Goal: Task Accomplishment & Management: Complete application form

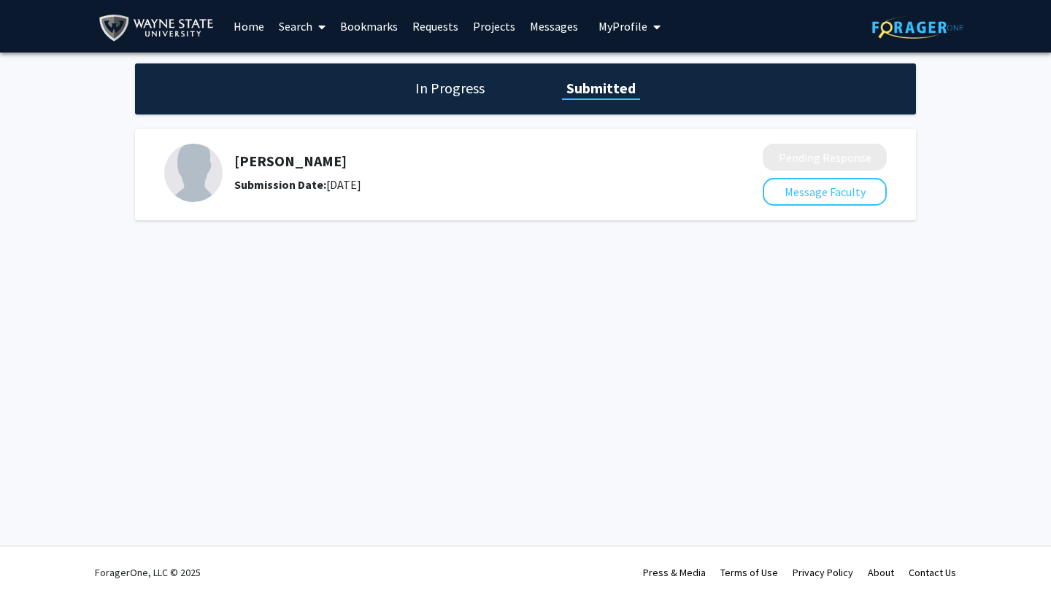
click at [602, 93] on h1 "Submitted" at bounding box center [601, 88] width 78 height 20
click at [460, 88] on h1 "In Progress" at bounding box center [450, 88] width 78 height 20
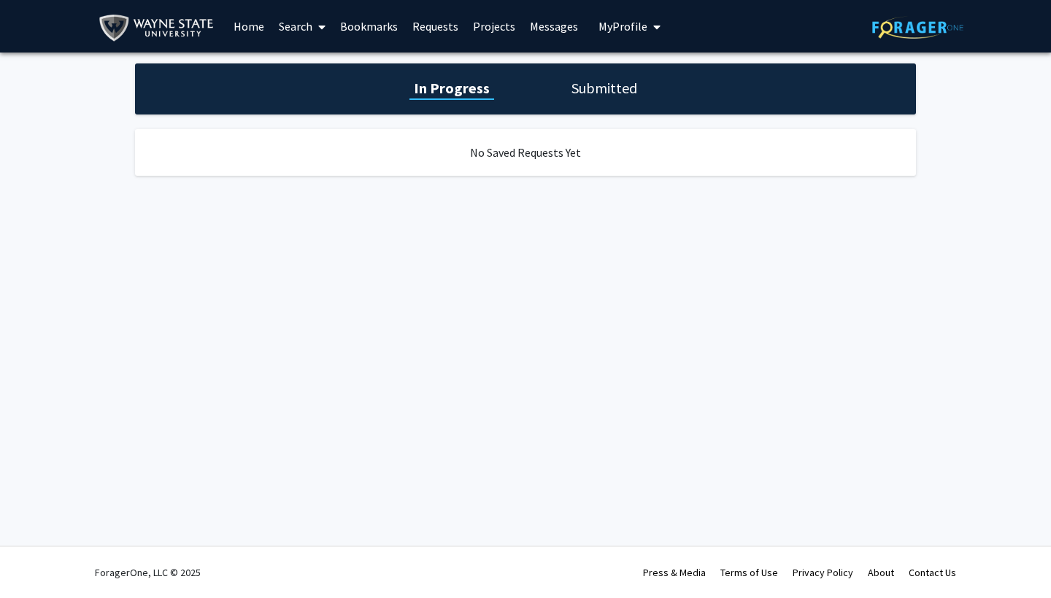
click at [611, 94] on h1 "Submitted" at bounding box center [604, 88] width 74 height 20
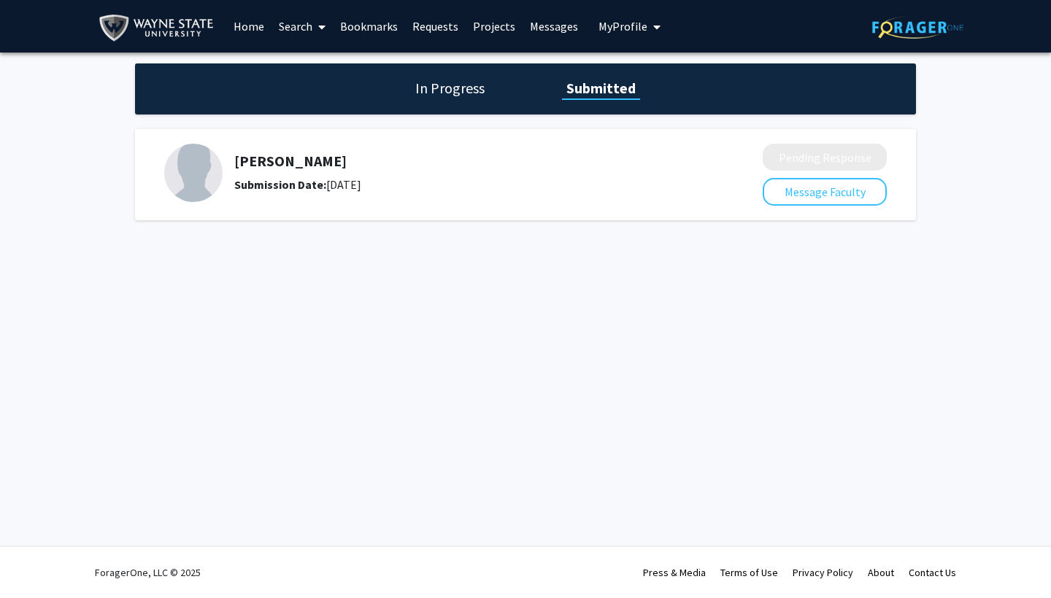
click at [238, 24] on link "Home" at bounding box center [248, 26] width 45 height 51
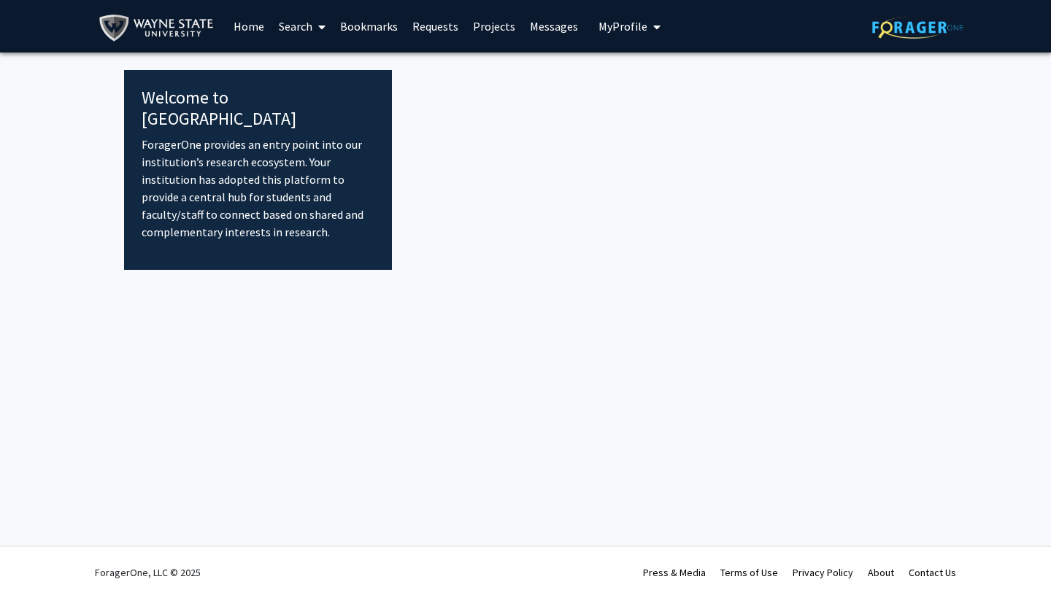
click at [294, 28] on link "Search" at bounding box center [301, 26] width 61 height 51
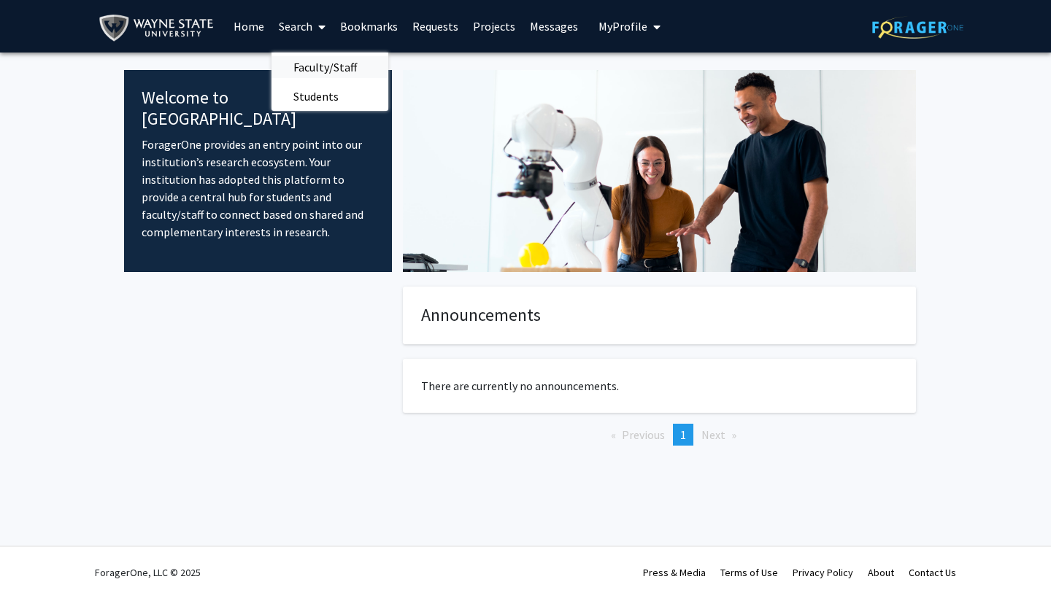
click at [316, 63] on span "Faculty/Staff" at bounding box center [324, 67] width 107 height 29
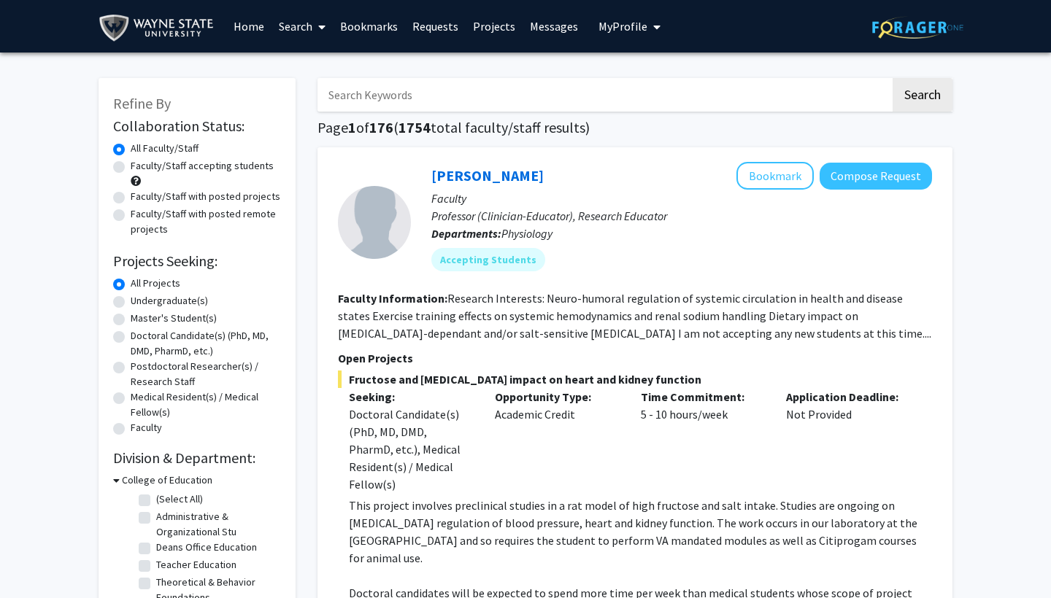
click at [295, 39] on link "Search" at bounding box center [301, 26] width 61 height 51
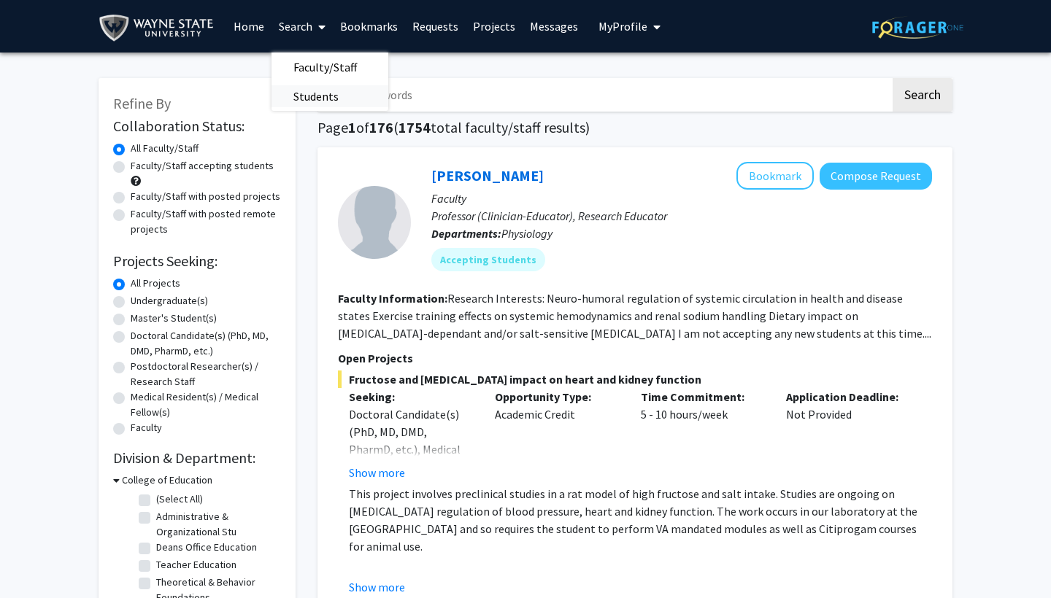
click at [297, 97] on span "Students" at bounding box center [315, 96] width 89 height 29
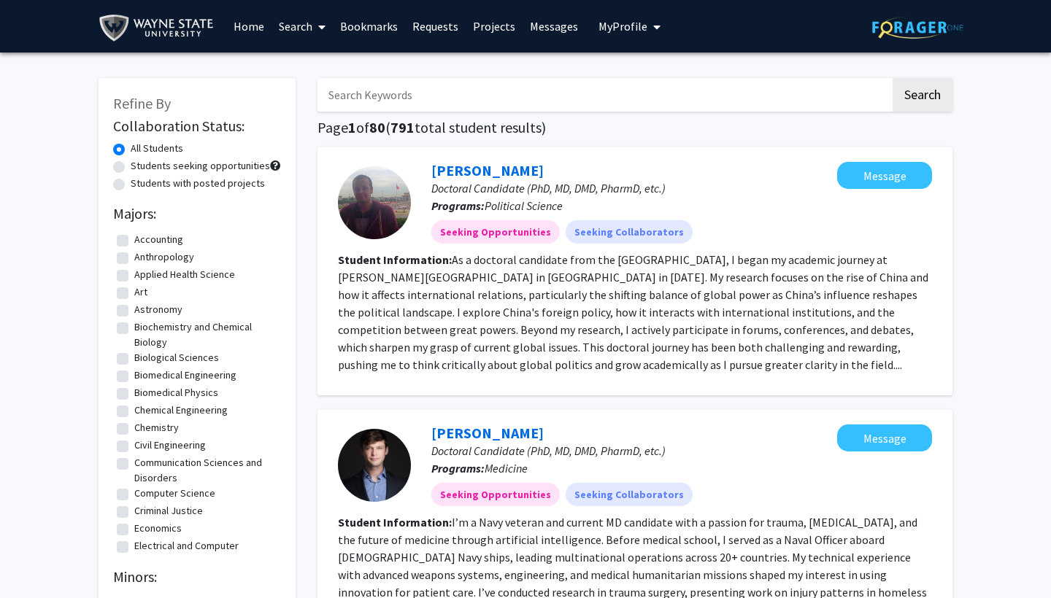
click at [313, 31] on span at bounding box center [318, 26] width 13 height 51
click at [318, 65] on span "Faculty/Staff" at bounding box center [324, 67] width 107 height 29
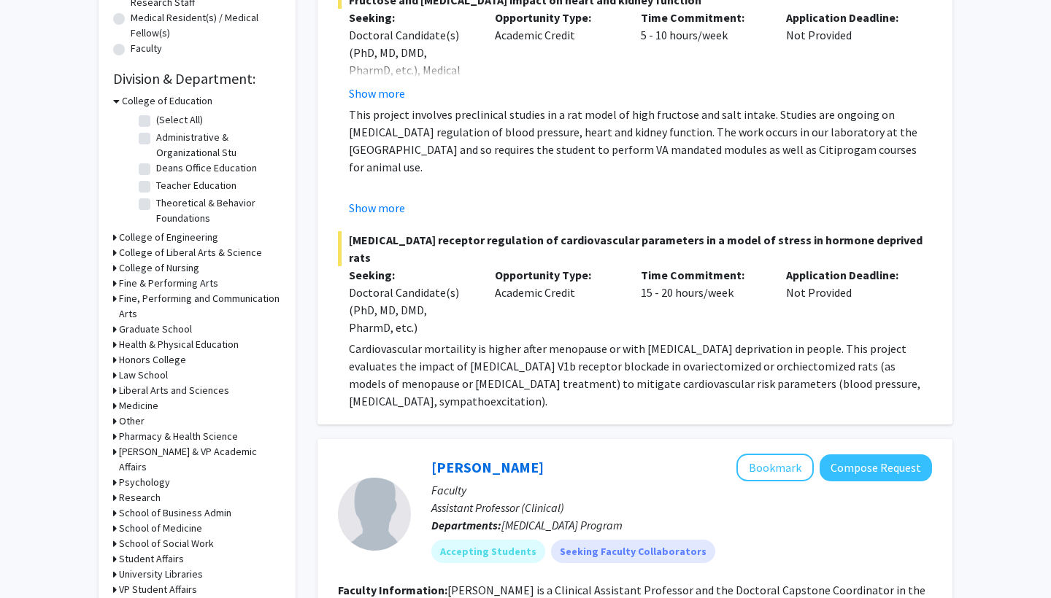
scroll to position [392, 0]
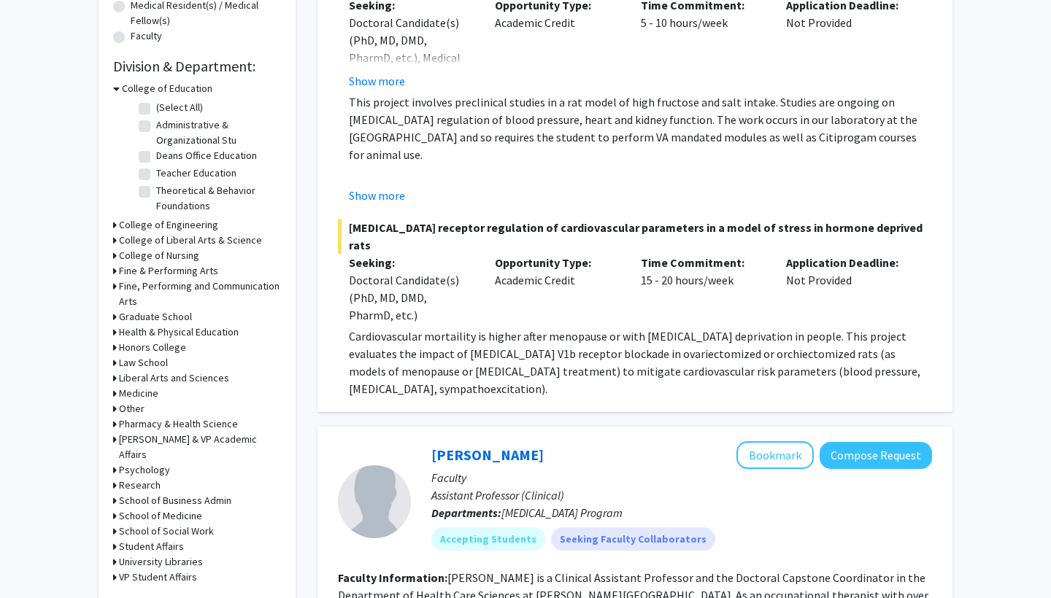
click at [181, 379] on h3 "Liberal Arts and Sciences" at bounding box center [174, 378] width 110 height 15
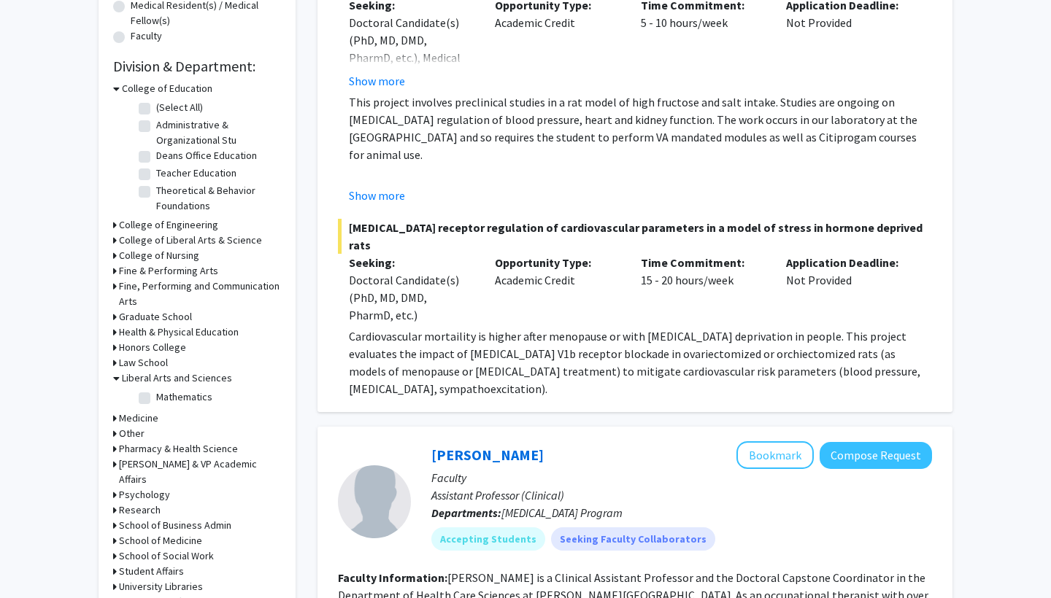
click at [175, 382] on h3 "Liberal Arts and Sciences" at bounding box center [177, 378] width 110 height 15
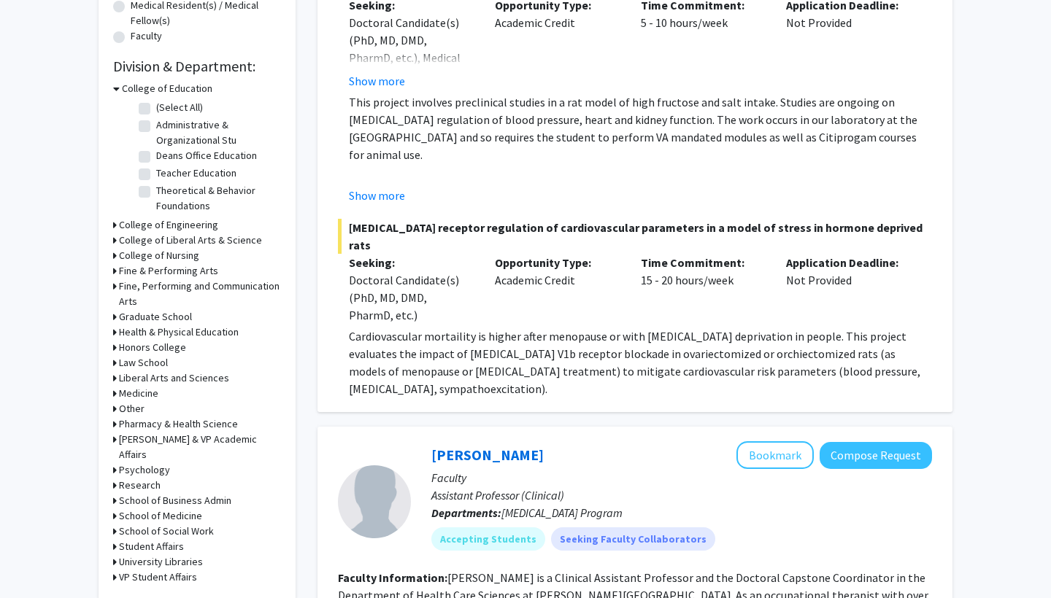
click at [140, 398] on h3 "Medicine" at bounding box center [138, 393] width 39 height 15
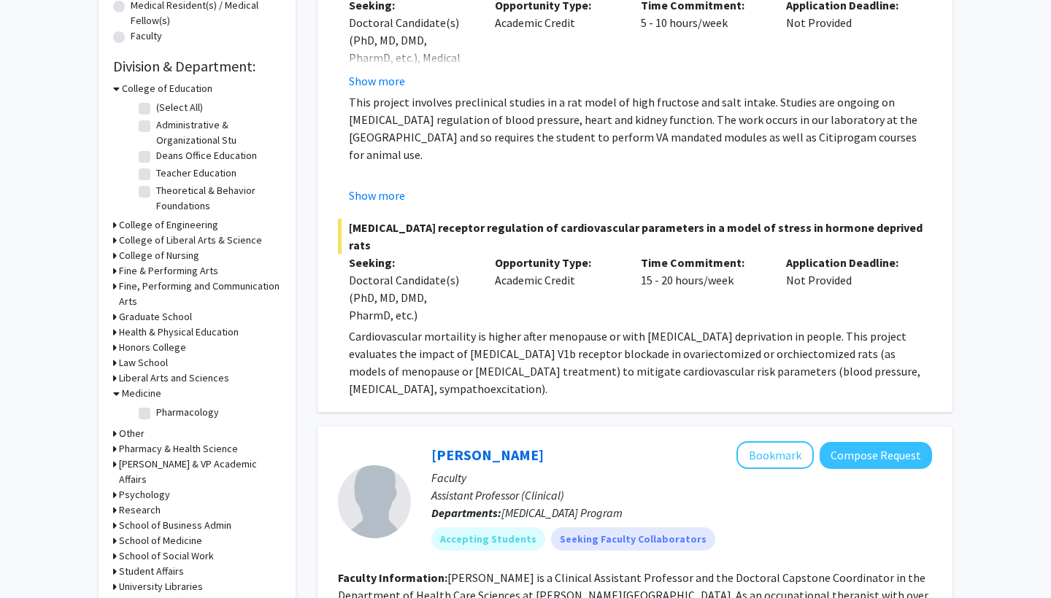
click at [140, 398] on h3 "Medicine" at bounding box center [141, 393] width 39 height 15
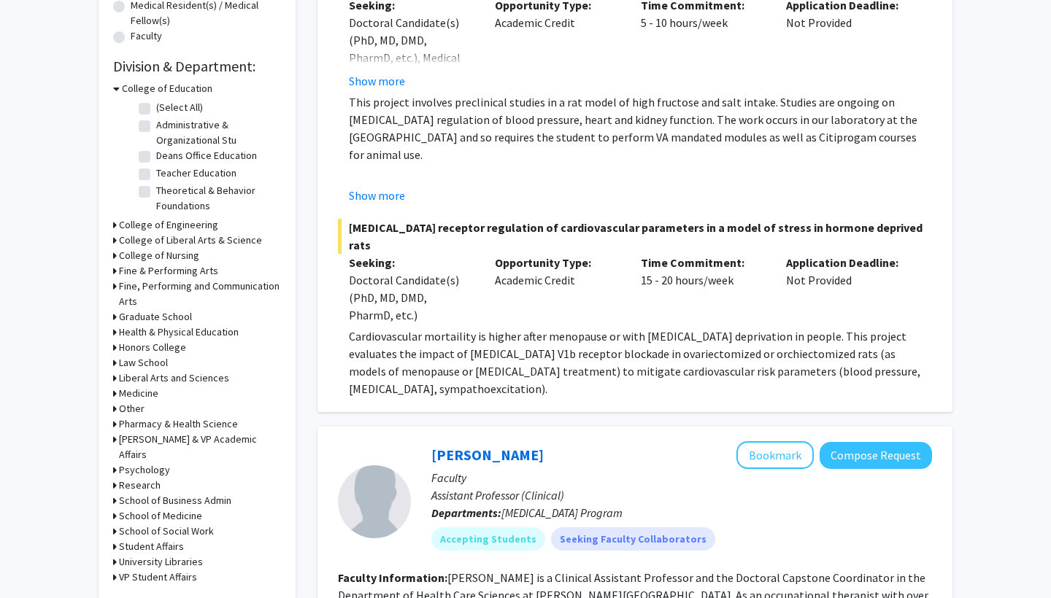
click at [160, 347] on h3 "Honors College" at bounding box center [152, 347] width 67 height 15
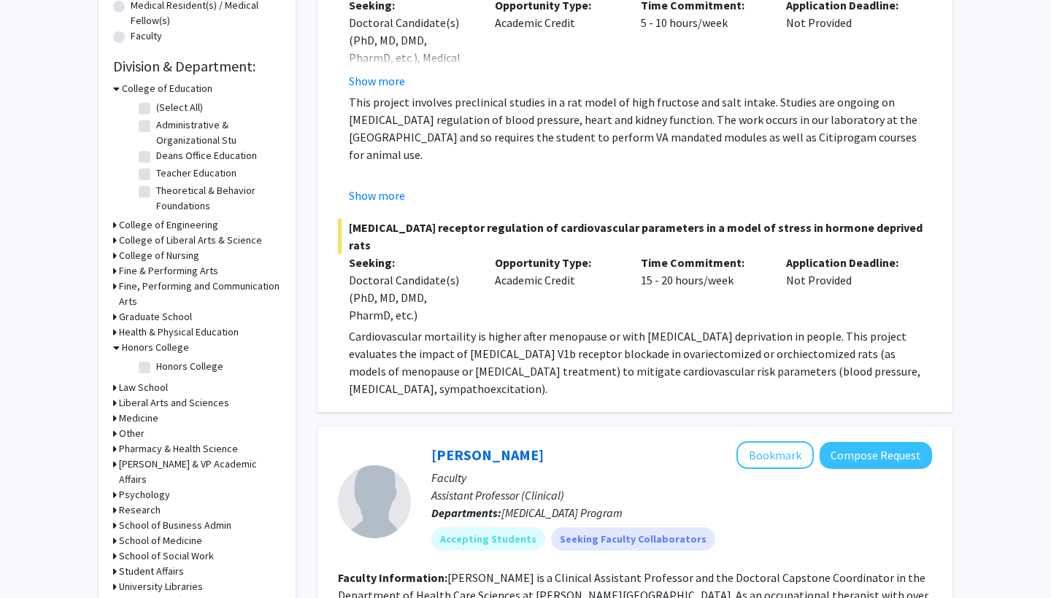
click at [160, 348] on h3 "Honors College" at bounding box center [155, 347] width 67 height 15
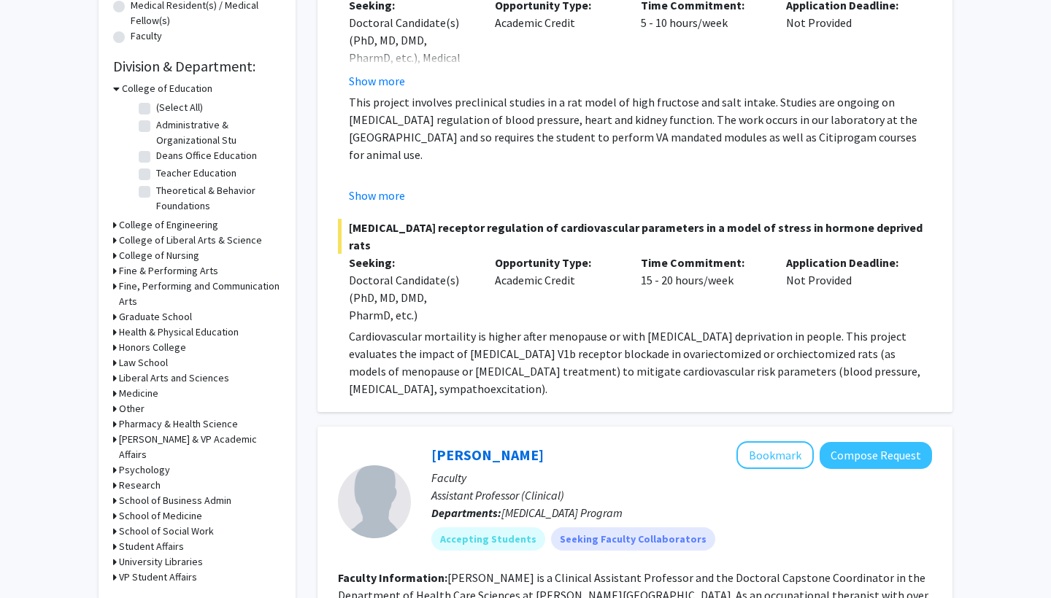
click at [160, 319] on h3 "Graduate School" at bounding box center [155, 316] width 73 height 15
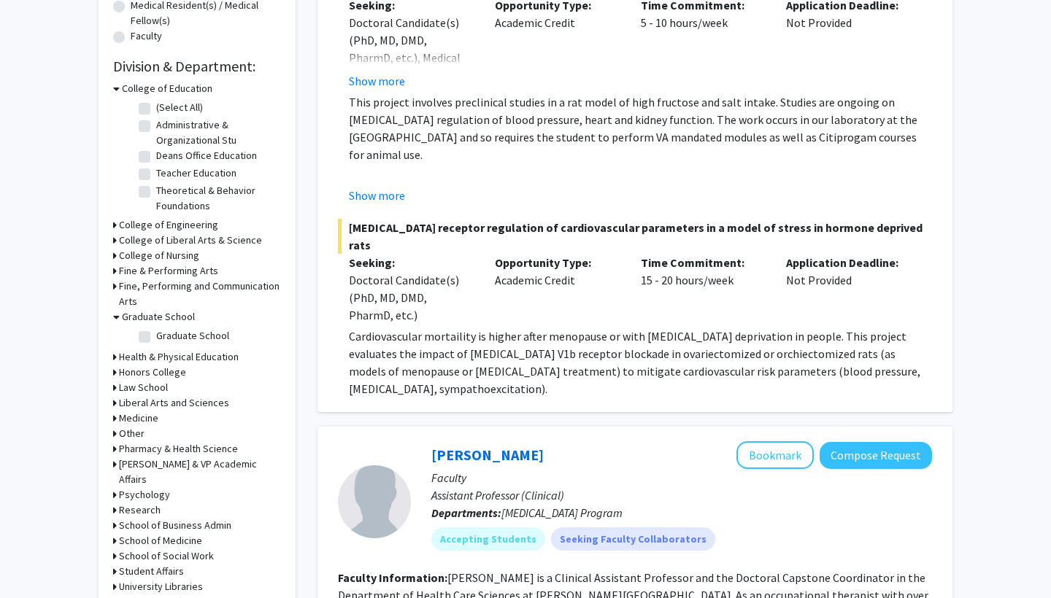
click at [160, 319] on h3 "Graduate School" at bounding box center [158, 316] width 73 height 15
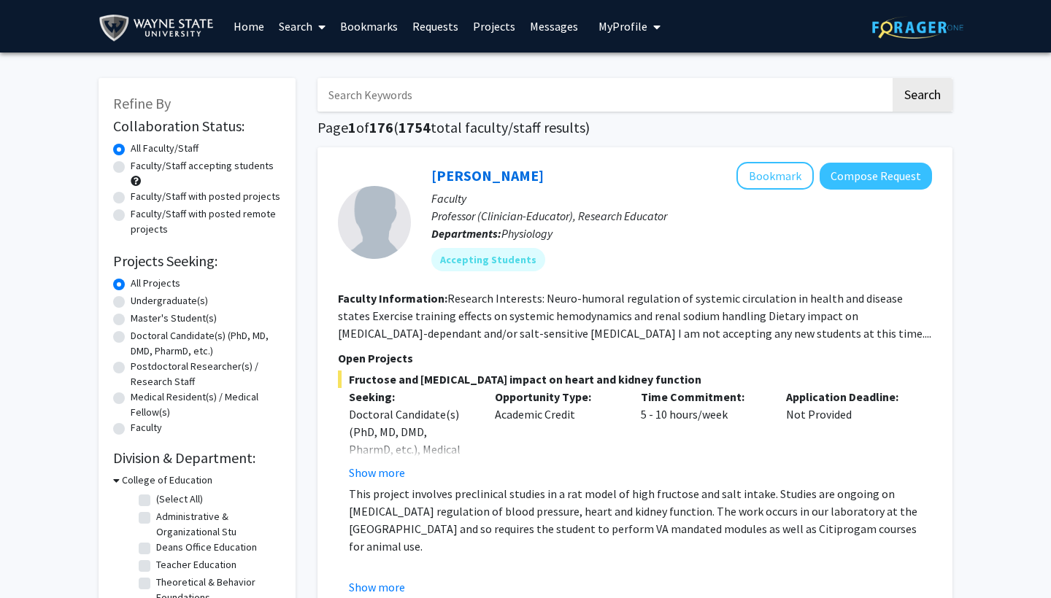
scroll to position [0, 0]
click at [492, 28] on link "Projects" at bounding box center [494, 26] width 57 height 51
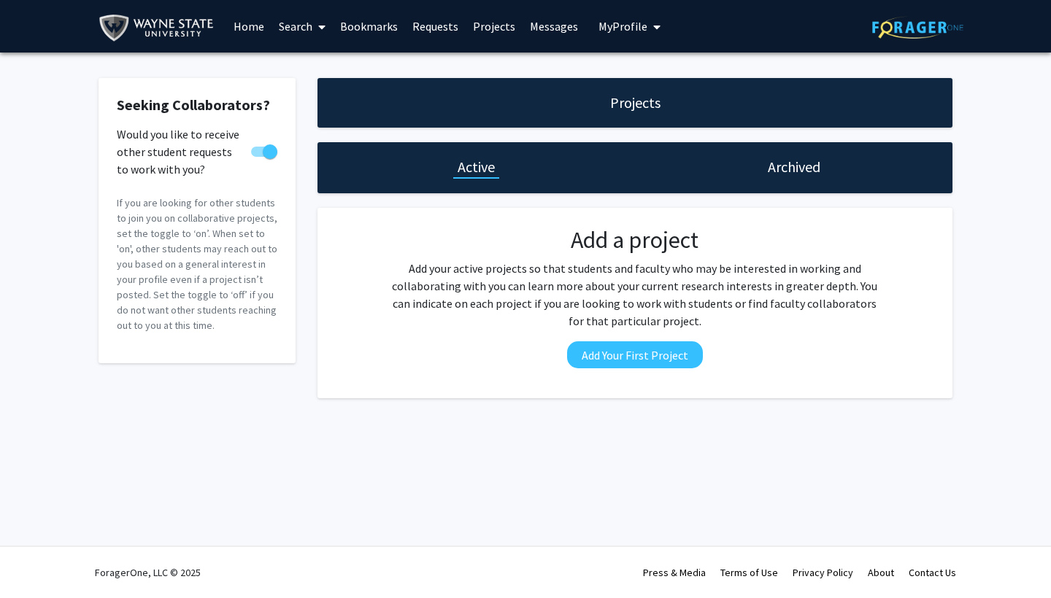
click at [531, 18] on link "Messages" at bounding box center [554, 26] width 63 height 51
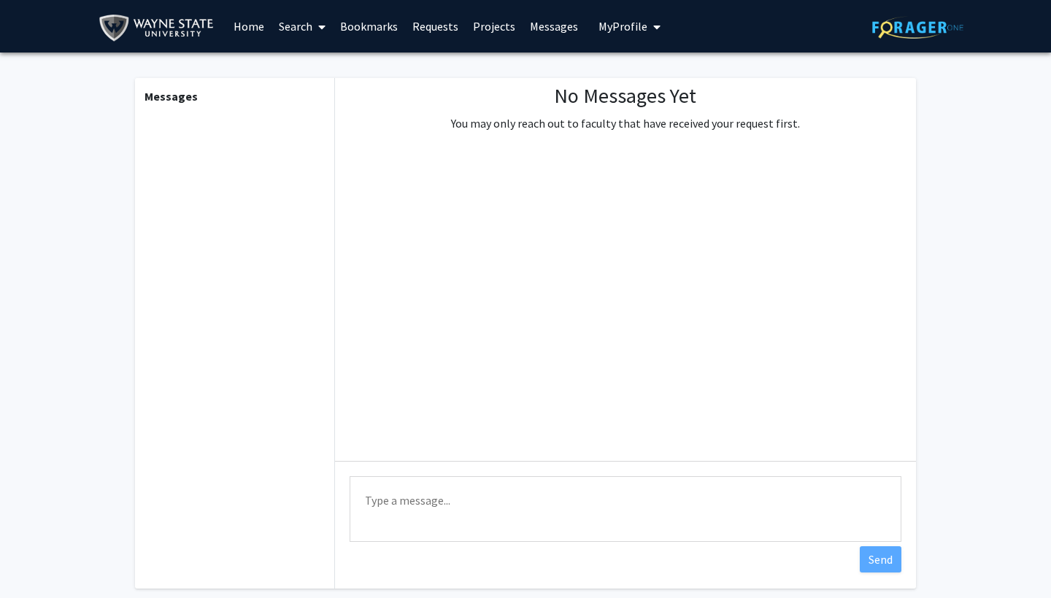
click at [417, 23] on link "Requests" at bounding box center [435, 26] width 61 height 51
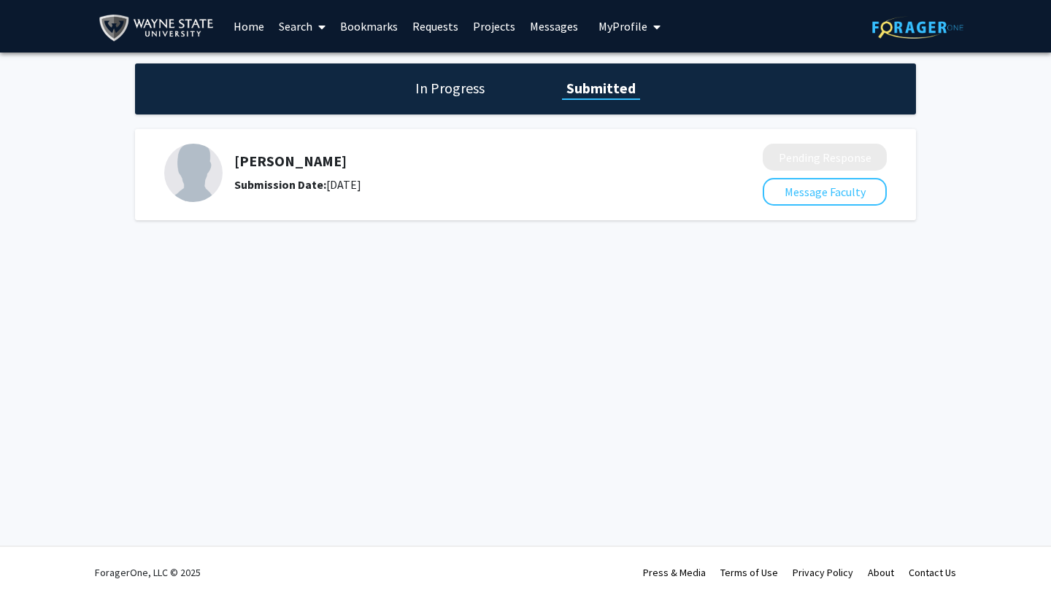
click at [263, 158] on h5 "[PERSON_NAME]" at bounding box center [459, 162] width 451 height 18
click at [213, 176] on img at bounding box center [193, 173] width 58 height 58
click at [208, 180] on img at bounding box center [193, 173] width 58 height 58
click at [260, 180] on b "Submission Date:" at bounding box center [280, 184] width 92 height 15
click at [260, 181] on b "Submission Date:" at bounding box center [280, 184] width 92 height 15
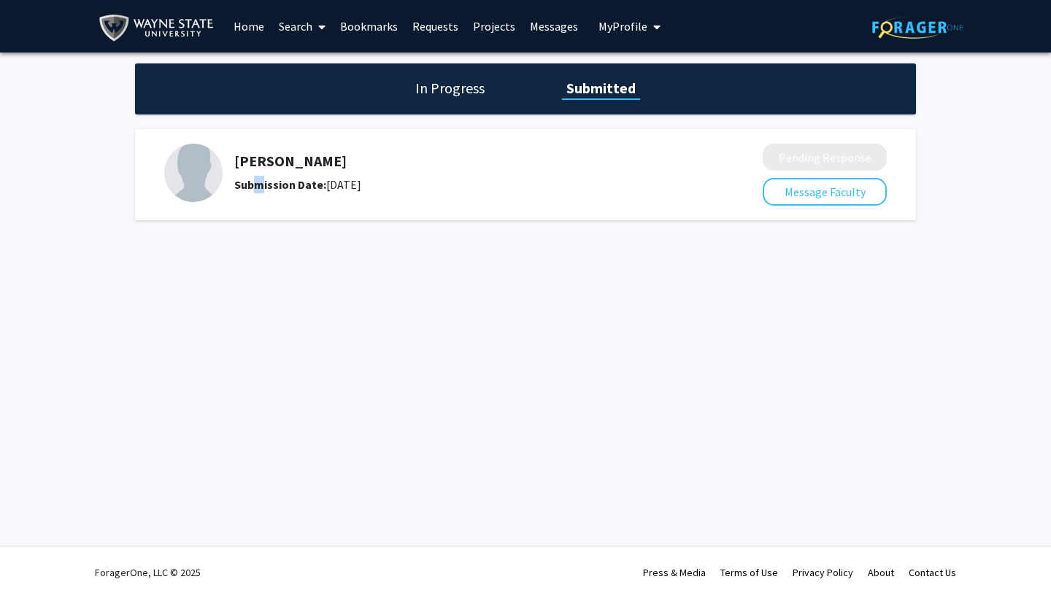
click at [390, 182] on div "Submission Date: [DATE]" at bounding box center [459, 185] width 451 height 18
click at [309, 165] on h5 "[PERSON_NAME]" at bounding box center [459, 162] width 451 height 18
click at [253, 28] on link "Home" at bounding box center [248, 26] width 45 height 51
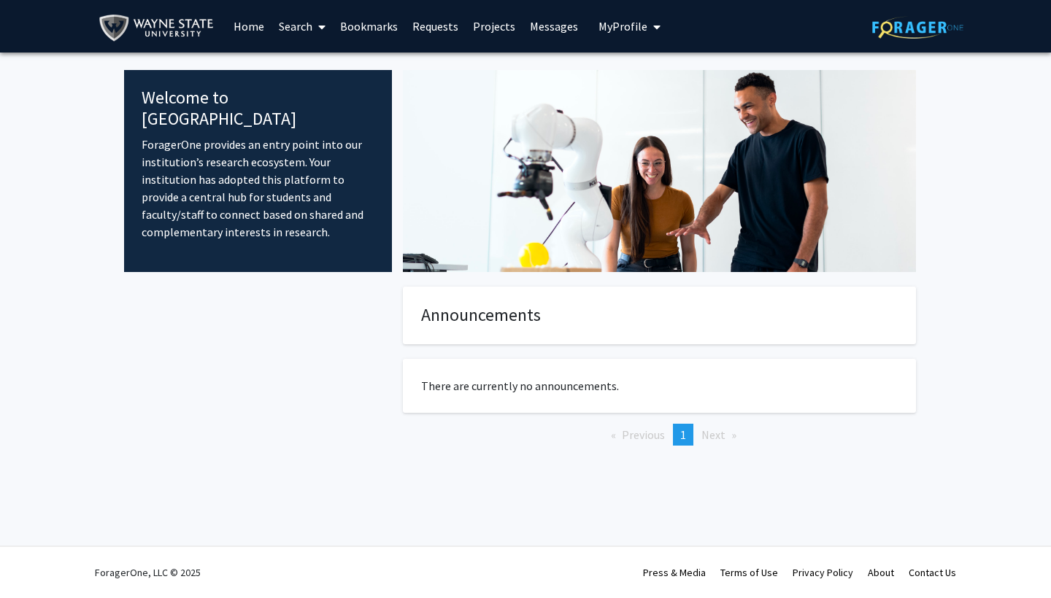
click at [297, 27] on link "Search" at bounding box center [301, 26] width 61 height 51
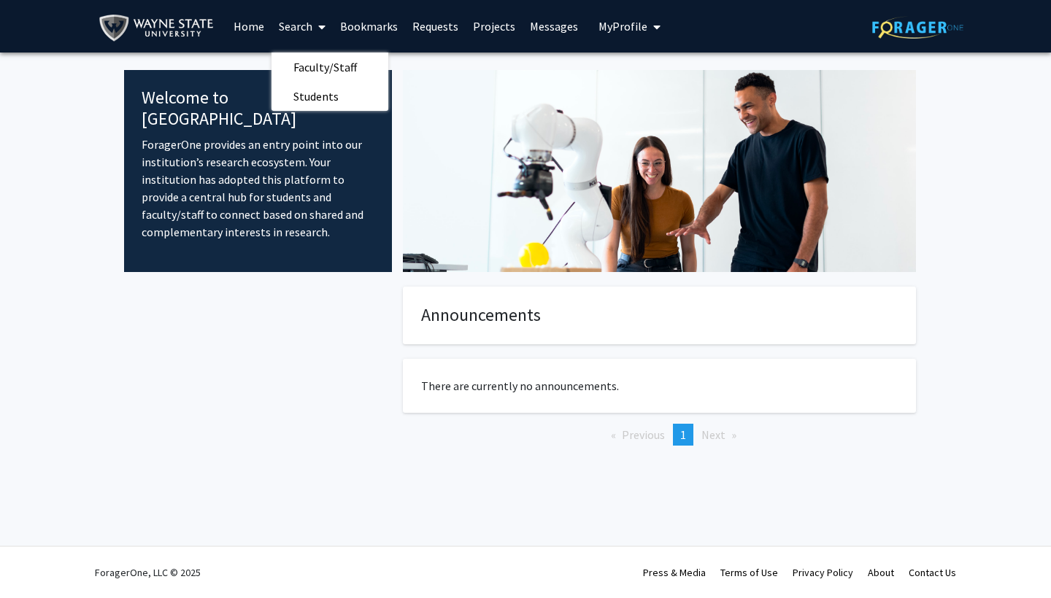
click at [364, 28] on link "Bookmarks" at bounding box center [369, 26] width 72 height 51
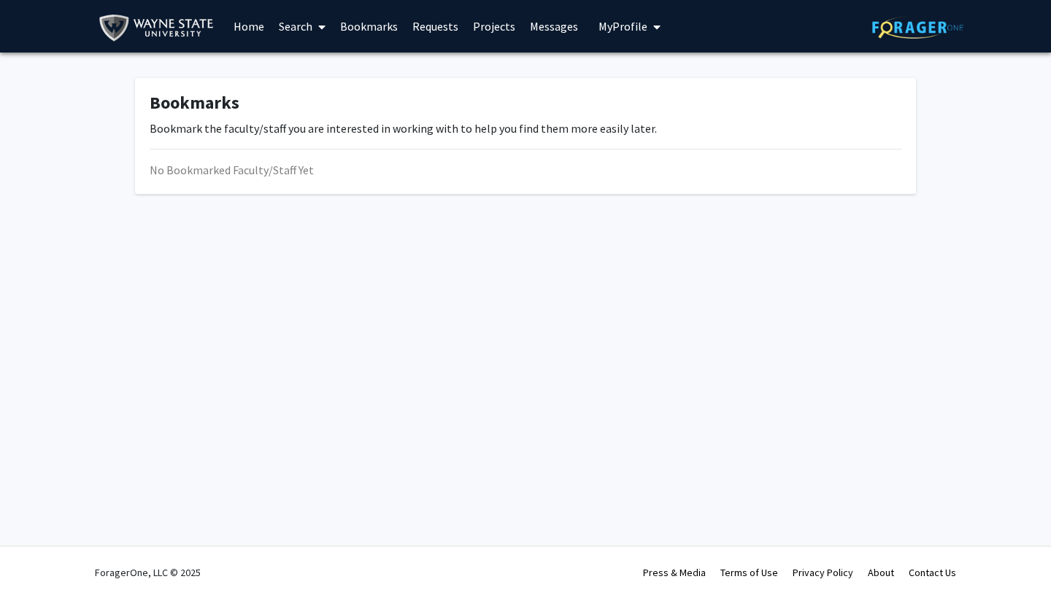
click at [284, 24] on link "Search" at bounding box center [301, 26] width 61 height 51
click at [302, 65] on span "Faculty/Staff" at bounding box center [324, 67] width 107 height 29
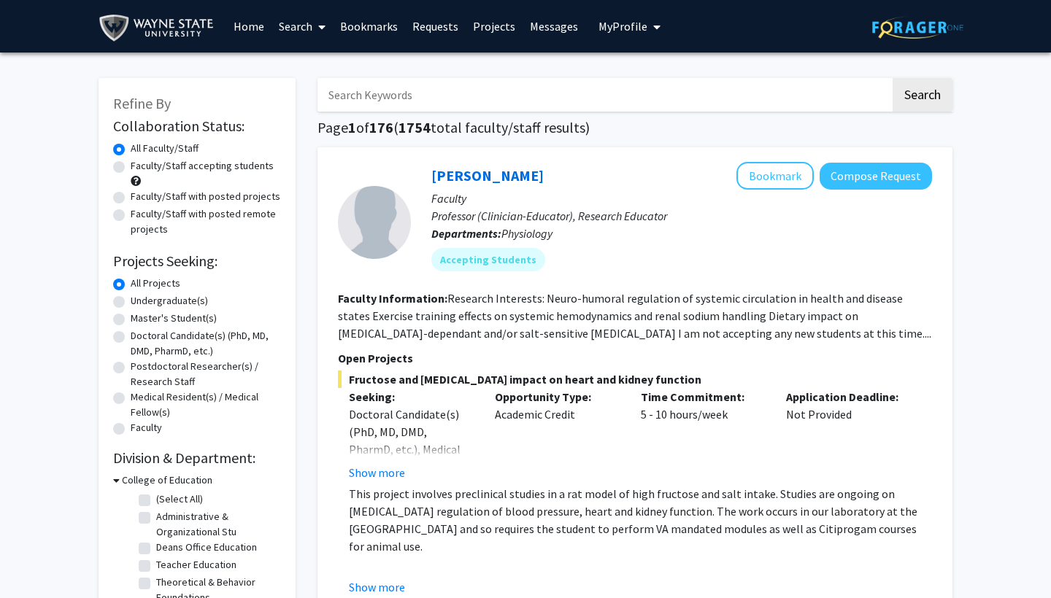
click at [131, 166] on label "Faculty/Staff accepting students" at bounding box center [202, 165] width 143 height 15
click at [131, 166] on input "Faculty/Staff accepting students" at bounding box center [135, 162] width 9 height 9
radio input "true"
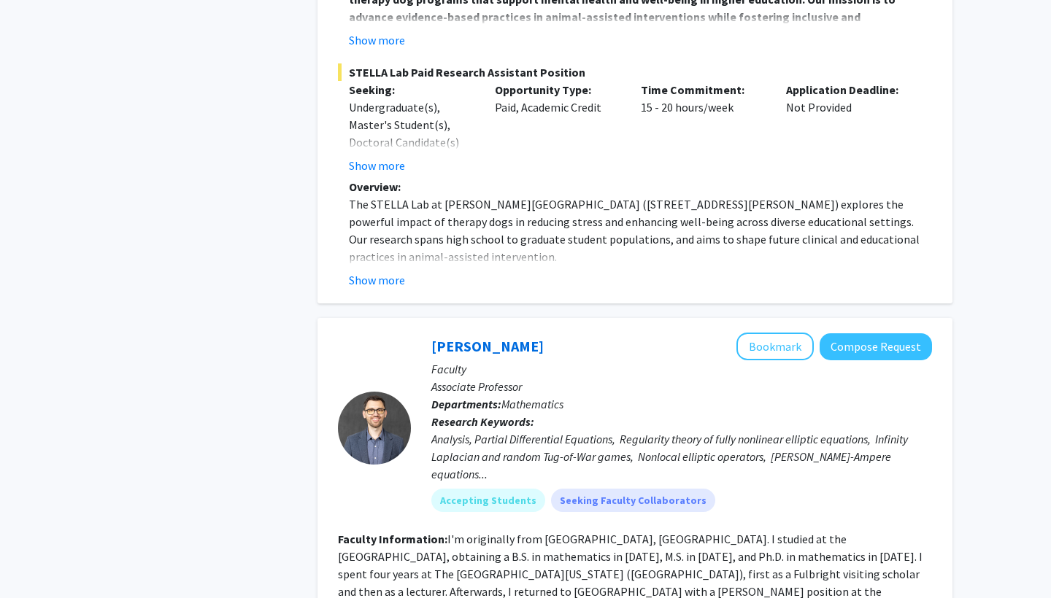
scroll to position [1451, 0]
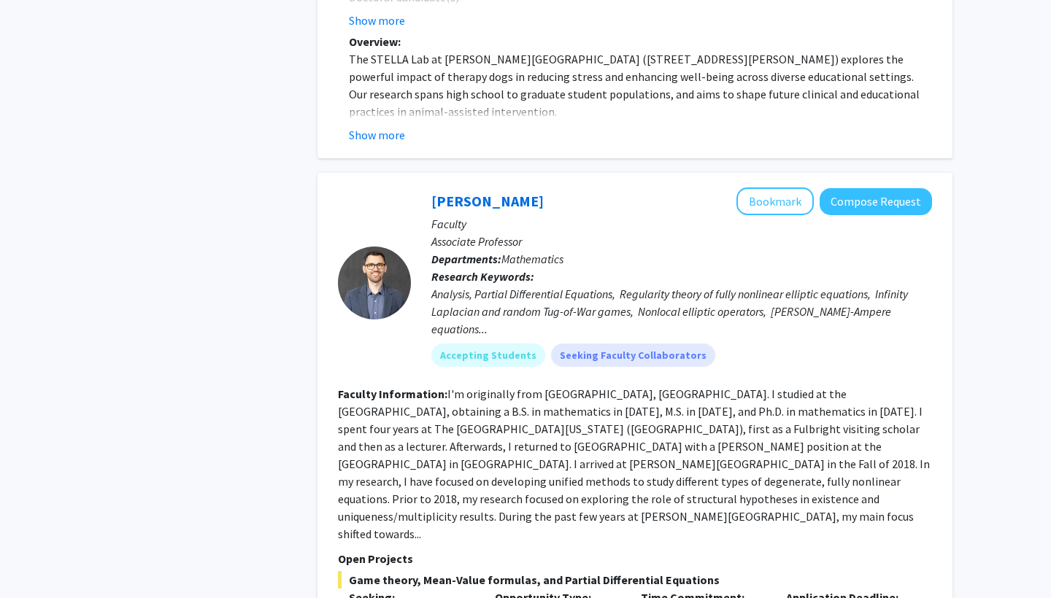
click at [358, 387] on fg-read-more "I'm originally from [GEOGRAPHIC_DATA], [GEOGRAPHIC_DATA]. I studied at the [GEO…" at bounding box center [634, 464] width 592 height 155
click at [363, 321] on div at bounding box center [374, 283] width 73 height 190
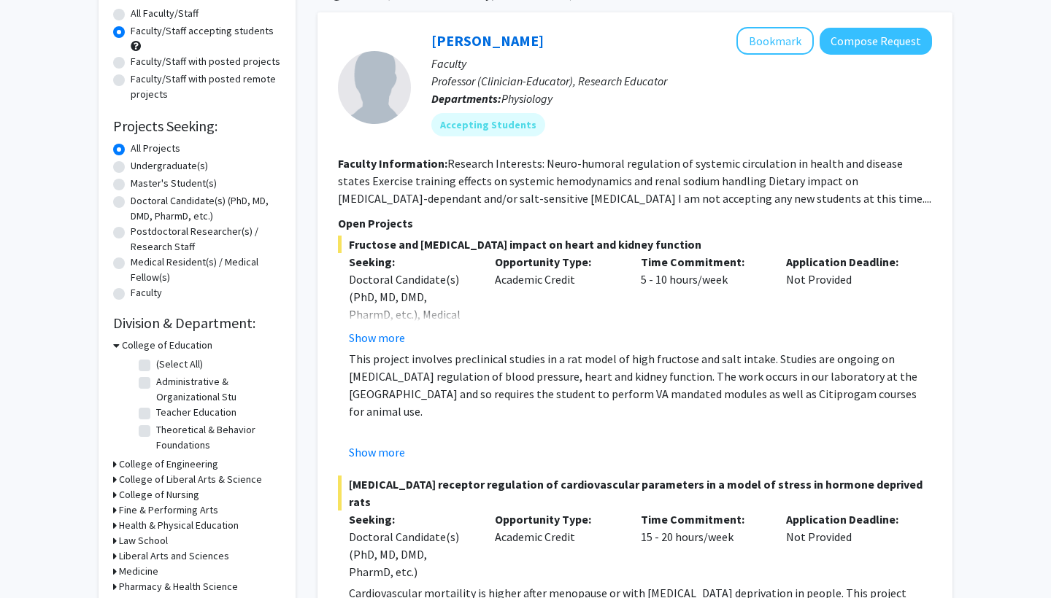
scroll to position [135, 0]
click at [117, 347] on icon at bounding box center [116, 345] width 7 height 15
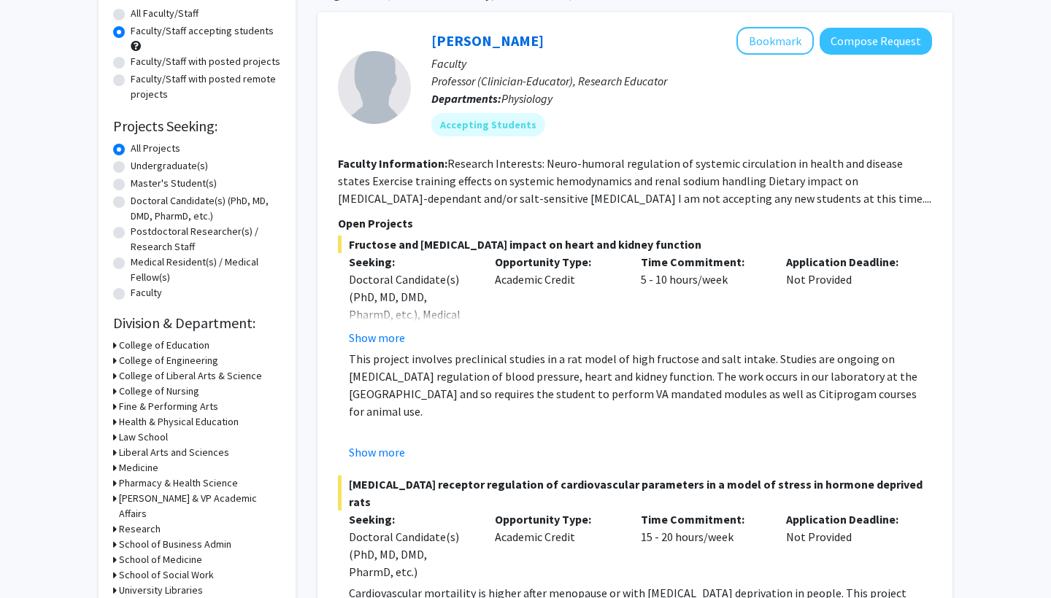
click at [117, 374] on div "College of Liberal Arts & Science" at bounding box center [197, 376] width 168 height 15
click at [112, 380] on div "Refine By Collaboration Status: Collaboration Status All Faculty/Staff Collabor…" at bounding box center [197, 278] width 197 height 670
click at [115, 379] on icon at bounding box center [115, 376] width 4 height 15
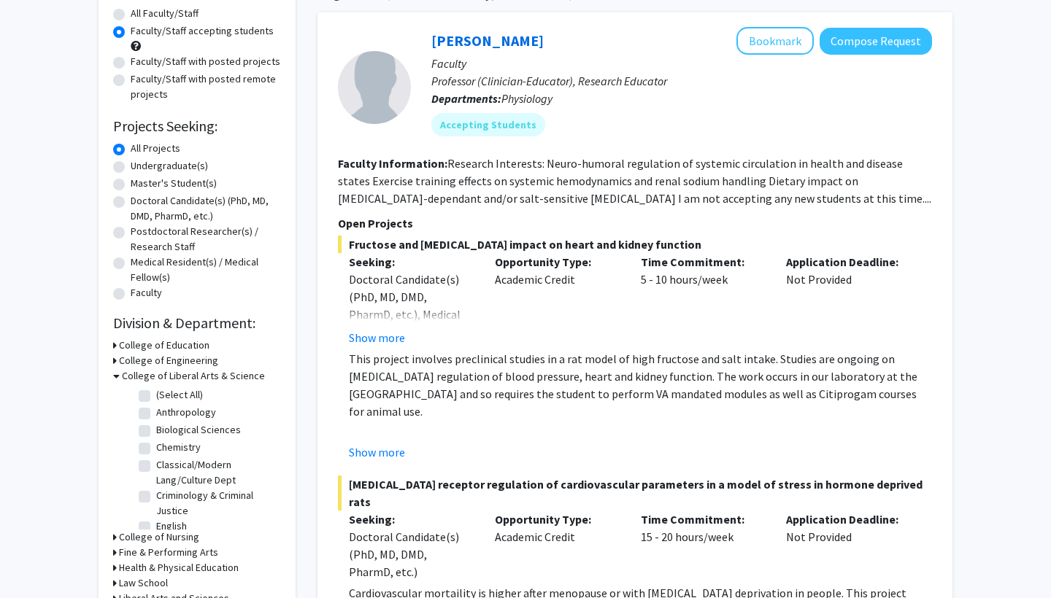
click at [156, 447] on label "Chemistry" at bounding box center [178, 447] width 45 height 15
click at [156, 447] on input "Chemistry" at bounding box center [160, 444] width 9 height 9
checkbox input "true"
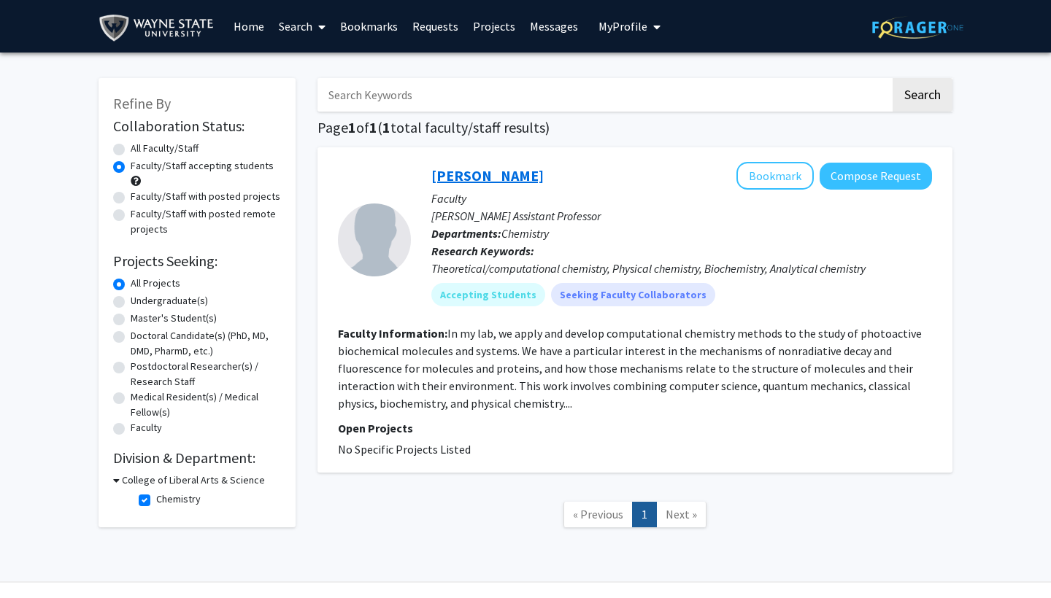
click at [450, 174] on link "[PERSON_NAME]" at bounding box center [487, 175] width 112 height 18
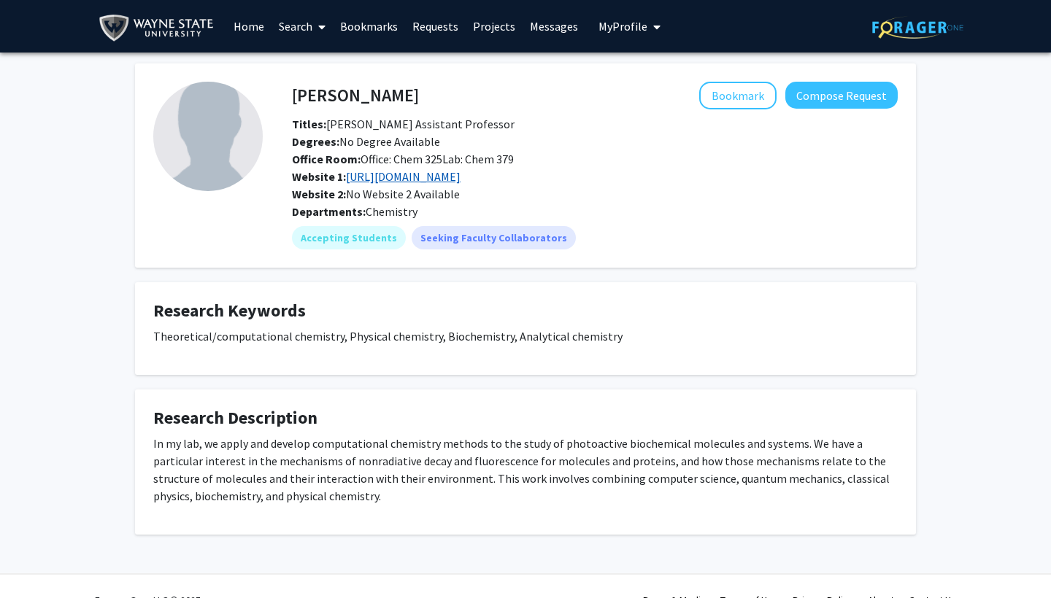
click at [433, 177] on link "[URL][DOMAIN_NAME]" at bounding box center [403, 176] width 115 height 15
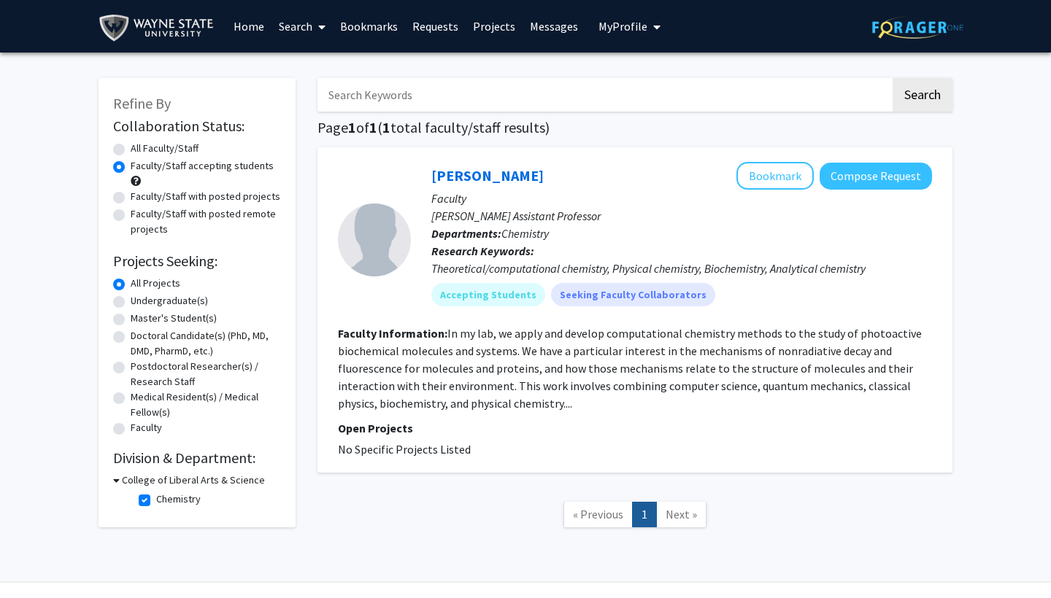
click at [136, 480] on h3 "College of Liberal Arts & Science" at bounding box center [193, 480] width 143 height 15
click at [142, 479] on h3 "College of Liberal Arts & Science" at bounding box center [190, 480] width 143 height 15
click at [156, 504] on label "Chemistry" at bounding box center [178, 499] width 45 height 15
click at [156, 501] on input "Chemistry" at bounding box center [160, 496] width 9 height 9
checkbox input "false"
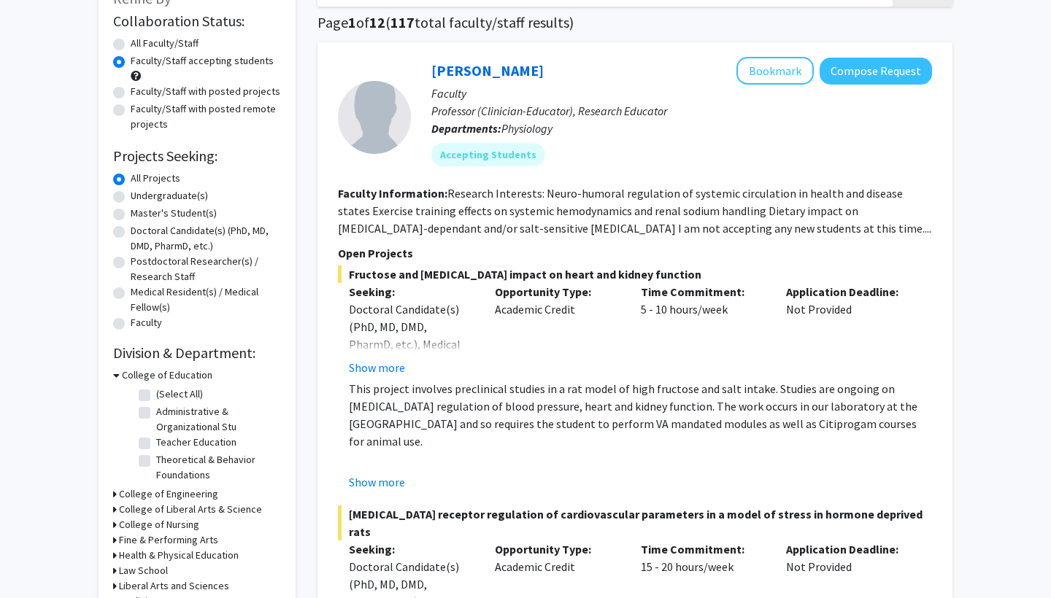
scroll to position [106, 0]
click at [141, 367] on div "Collaboration Status: Collaboration Status All Faculty/Staff Collaboration Stat…" at bounding box center [197, 370] width 168 height 722
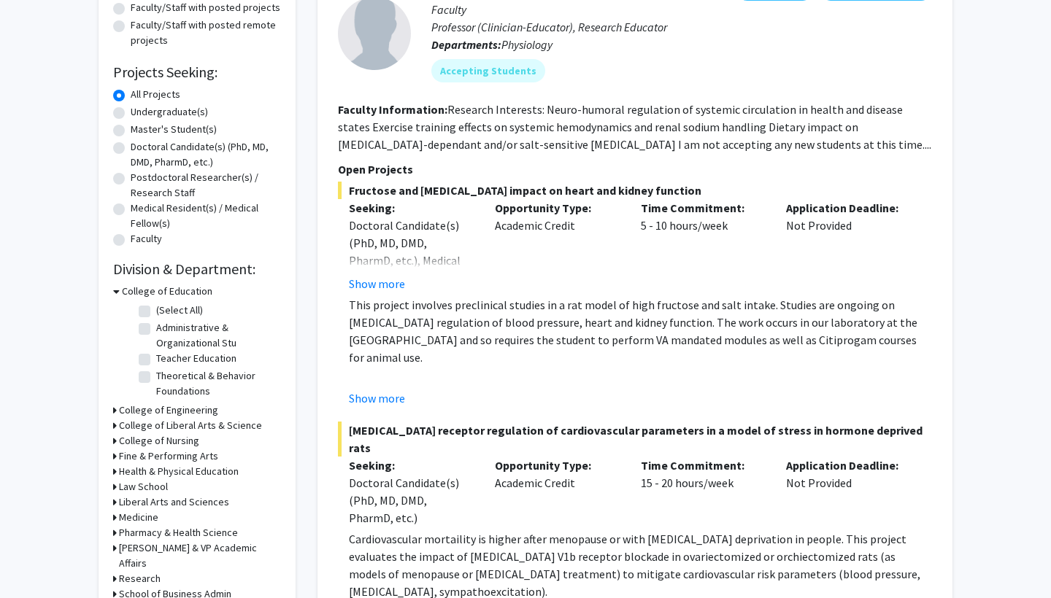
scroll to position [197, 0]
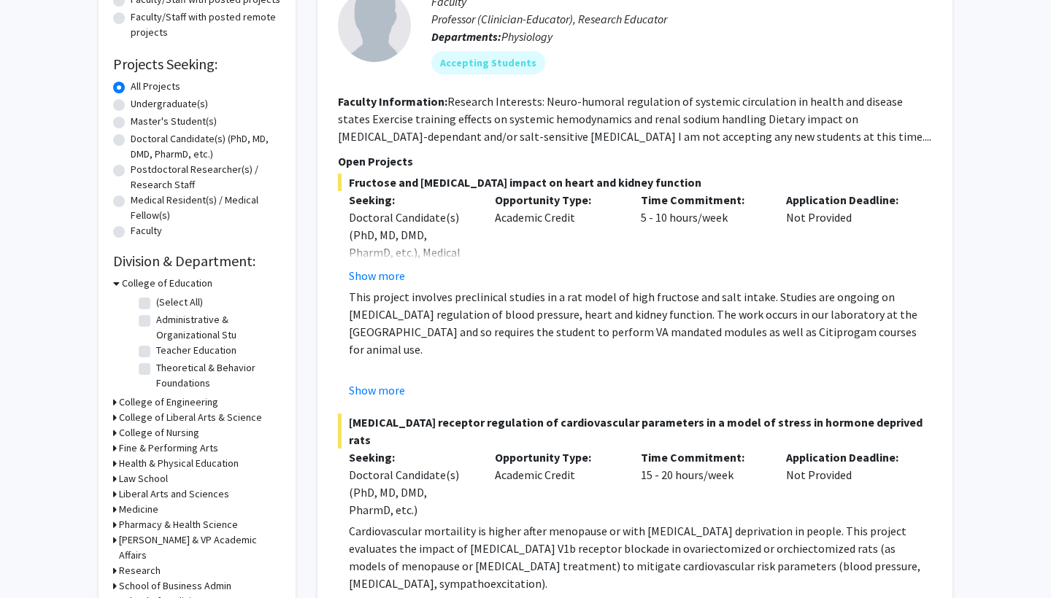
click at [145, 501] on h3 "Liberal Arts and Sciences" at bounding box center [174, 494] width 110 height 15
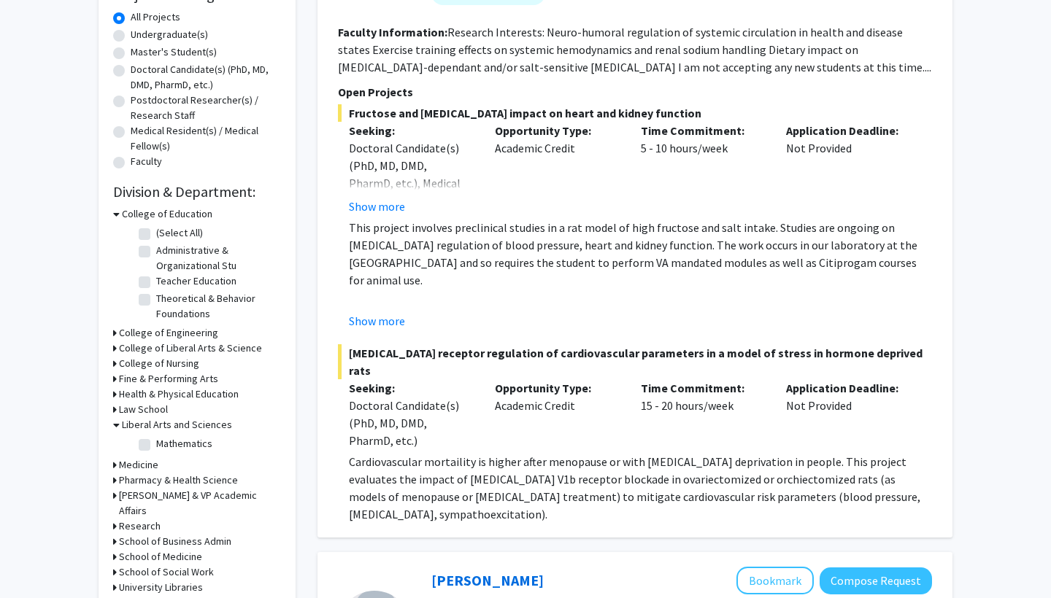
click at [127, 430] on h3 "Liberal Arts and Sciences" at bounding box center [177, 424] width 110 height 15
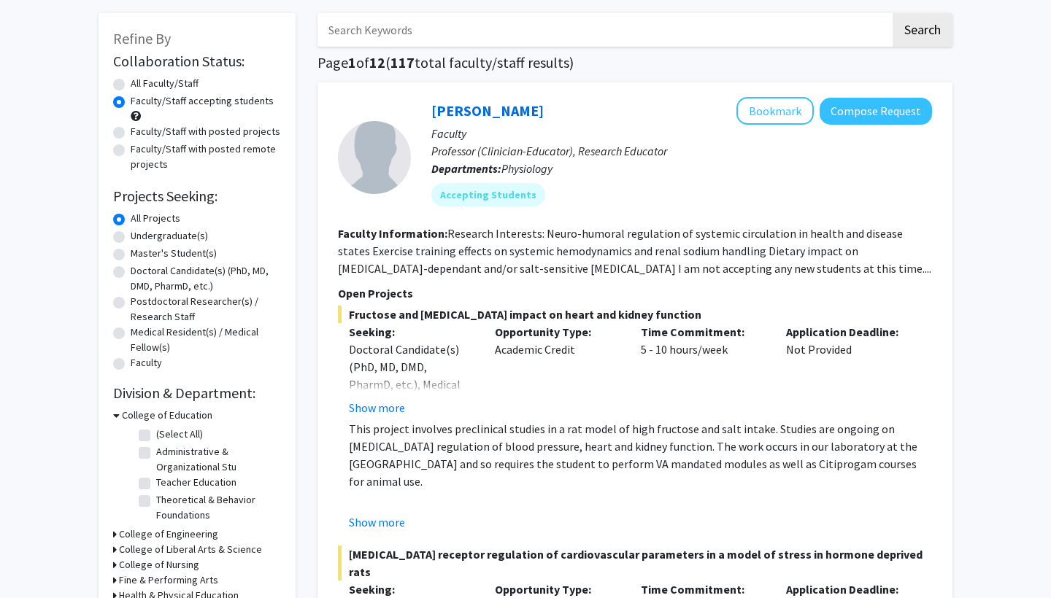
scroll to position [440, 0]
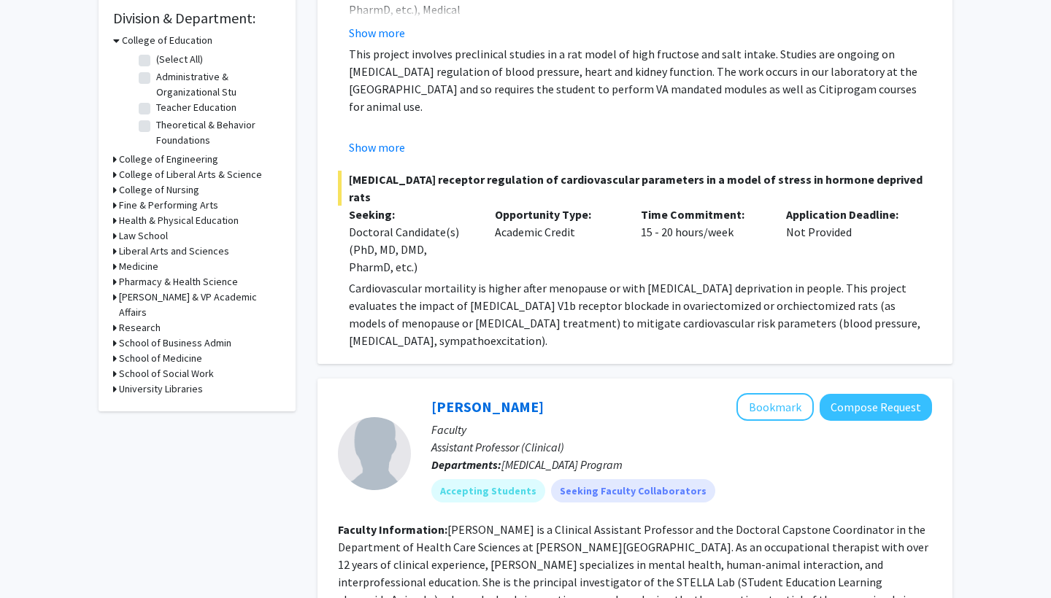
click at [118, 249] on div "Liberal Arts and Sciences" at bounding box center [197, 251] width 168 height 15
click at [113, 255] on icon at bounding box center [115, 251] width 4 height 15
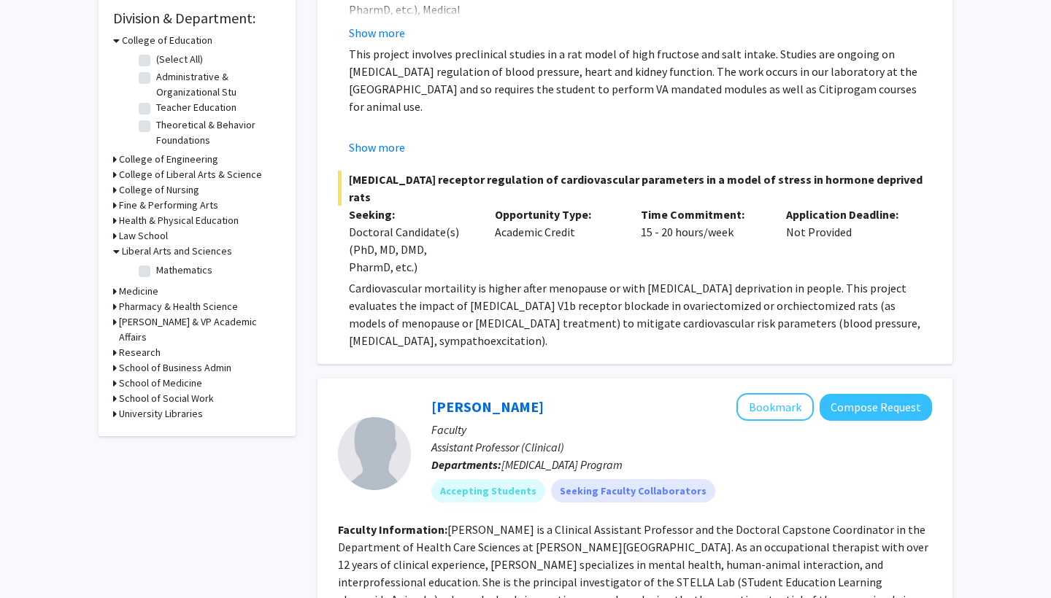
click at [123, 255] on h3 "Liberal Arts and Sciences" at bounding box center [177, 251] width 110 height 15
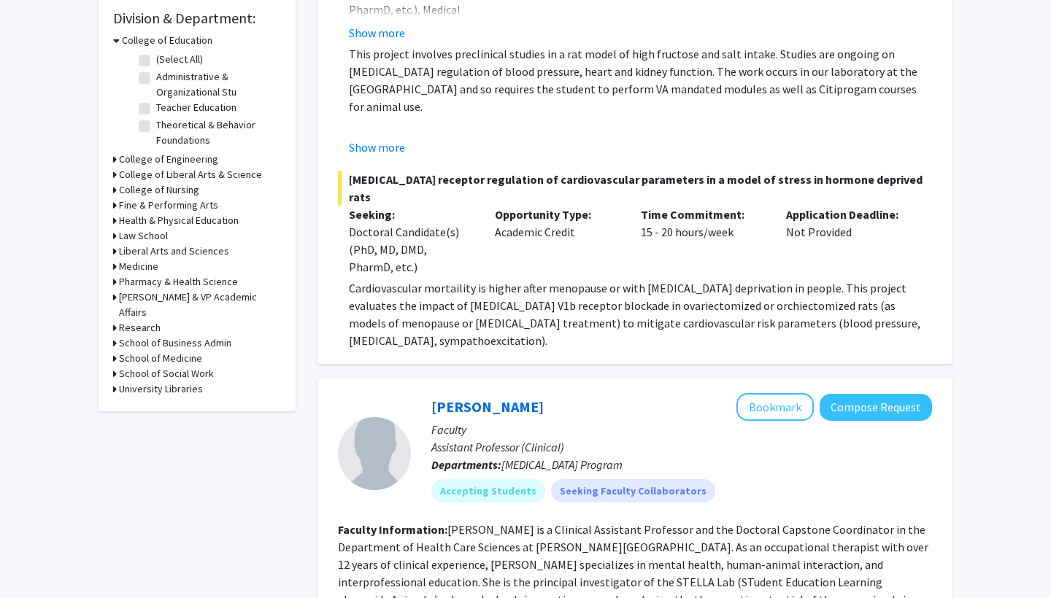
click at [127, 255] on h3 "Liberal Arts and Sciences" at bounding box center [174, 251] width 110 height 15
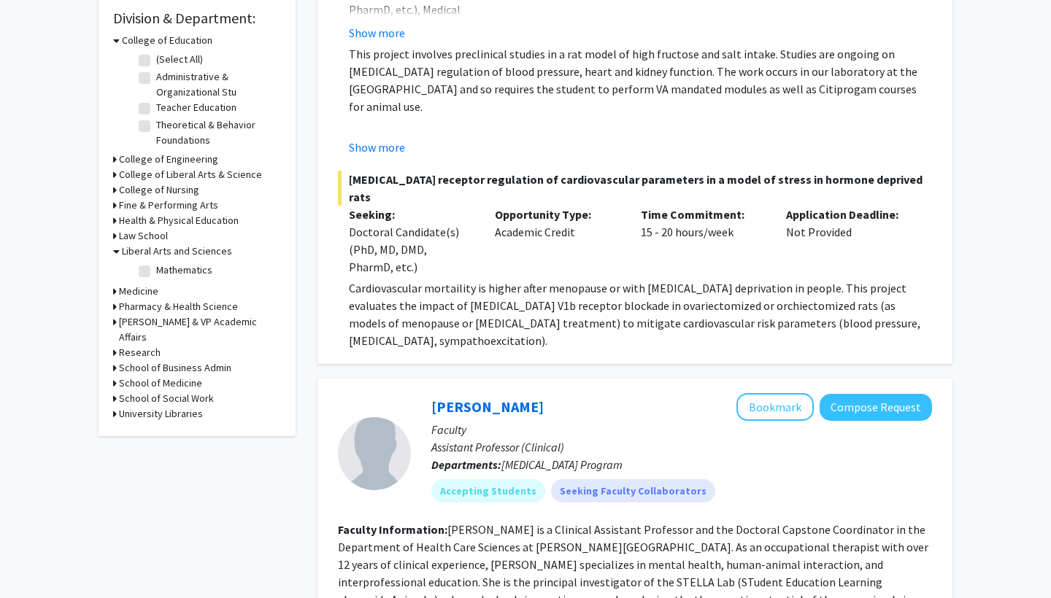
click at [127, 255] on h3 "Liberal Arts and Sciences" at bounding box center [177, 251] width 110 height 15
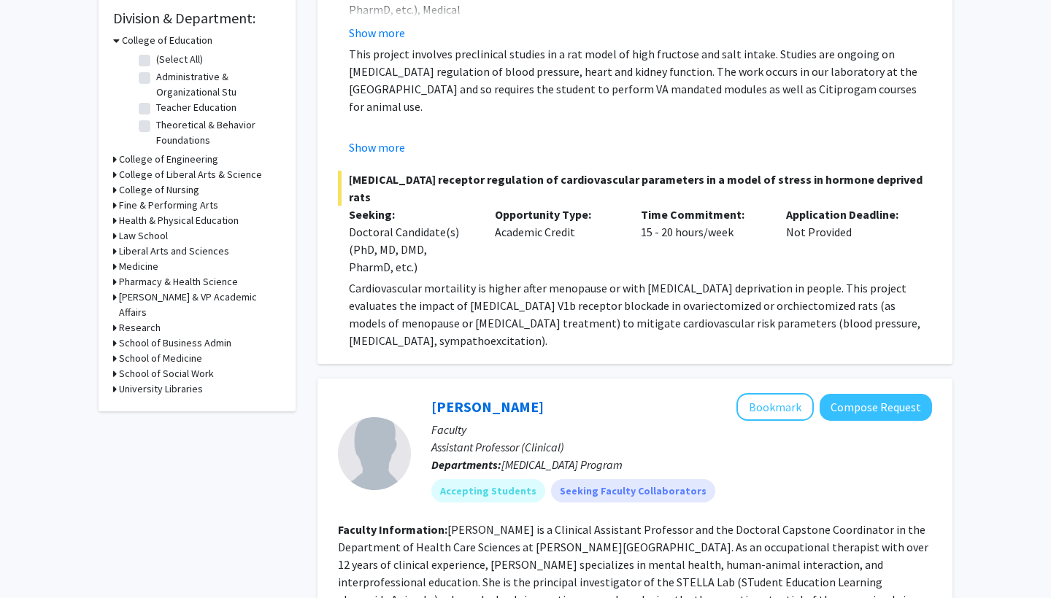
click at [160, 174] on h3 "College of Liberal Arts & Science" at bounding box center [190, 174] width 143 height 15
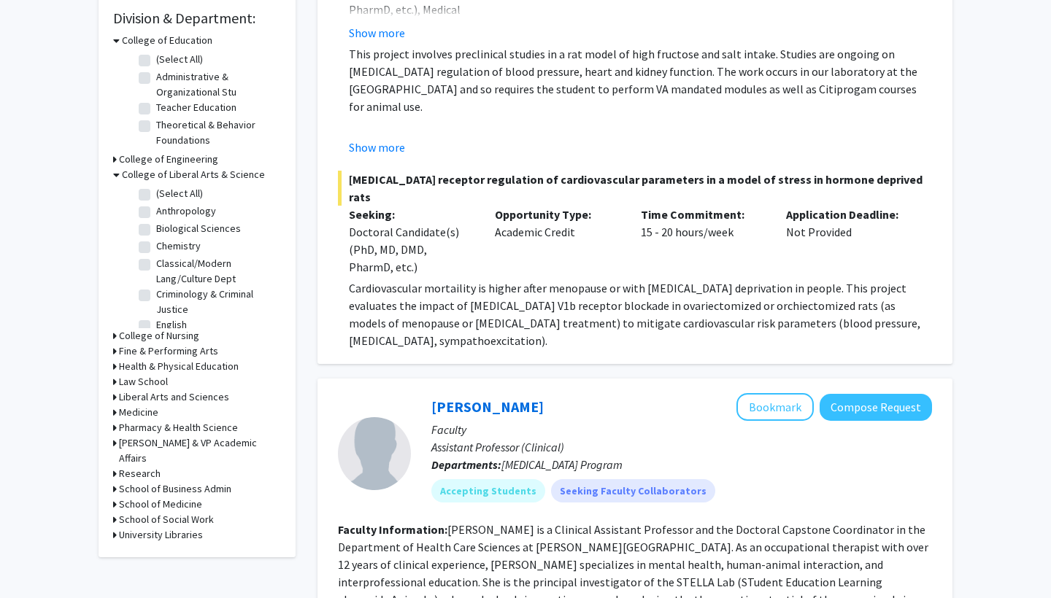
scroll to position [0, 0]
click at [156, 234] on label "Biological Sciences" at bounding box center [198, 228] width 85 height 15
click at [156, 231] on input "Biological Sciences" at bounding box center [160, 225] width 9 height 9
checkbox input "true"
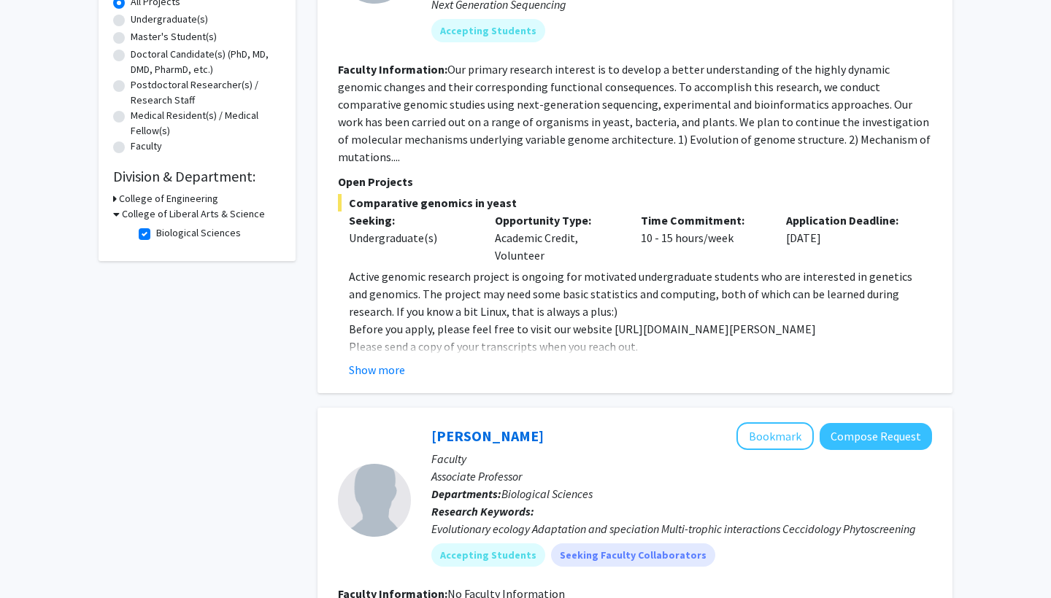
scroll to position [88, 0]
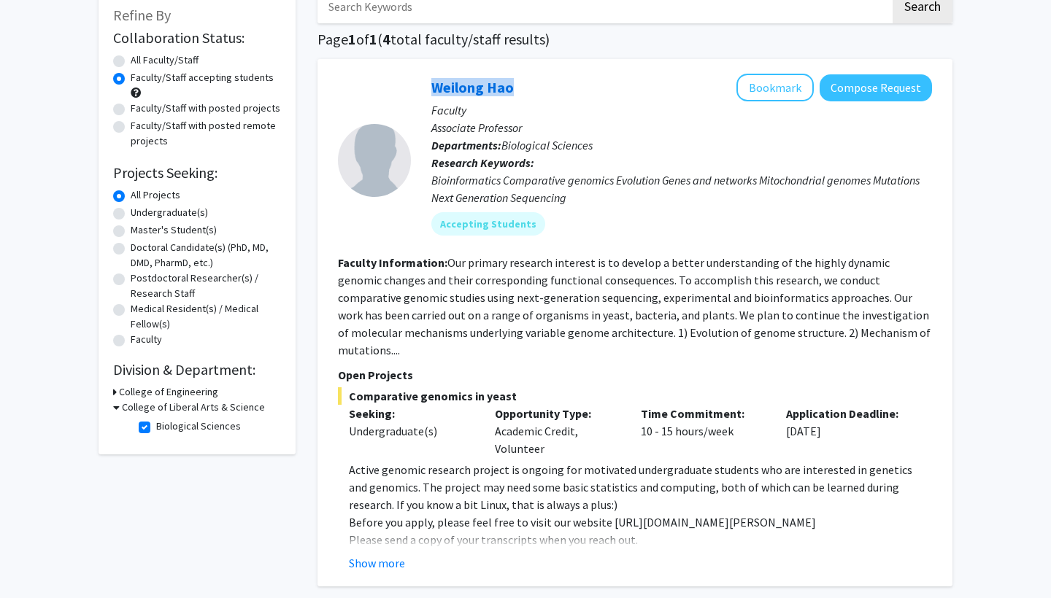
drag, startPoint x: 400, startPoint y: 93, endPoint x: 564, endPoint y: 96, distance: 164.2
click at [564, 96] on section "Weilong Hao Bookmark Compose Request Faculty Associate Professor Departments: B…" at bounding box center [635, 160] width 594 height 173
copy section "Weilong Hao"
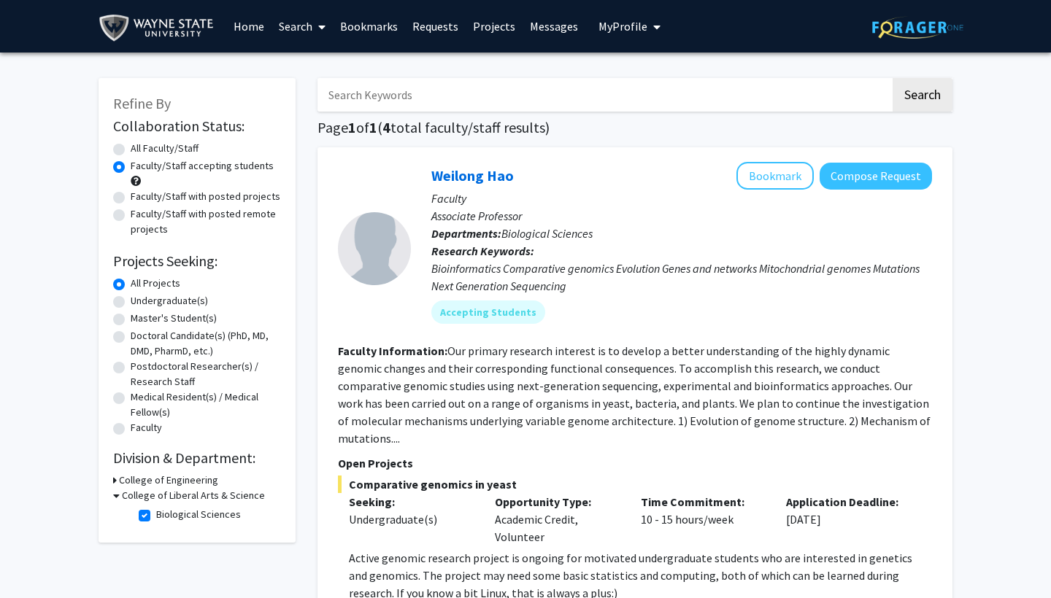
scroll to position [0, 0]
click at [857, 187] on button "Compose Request" at bounding box center [876, 176] width 112 height 27
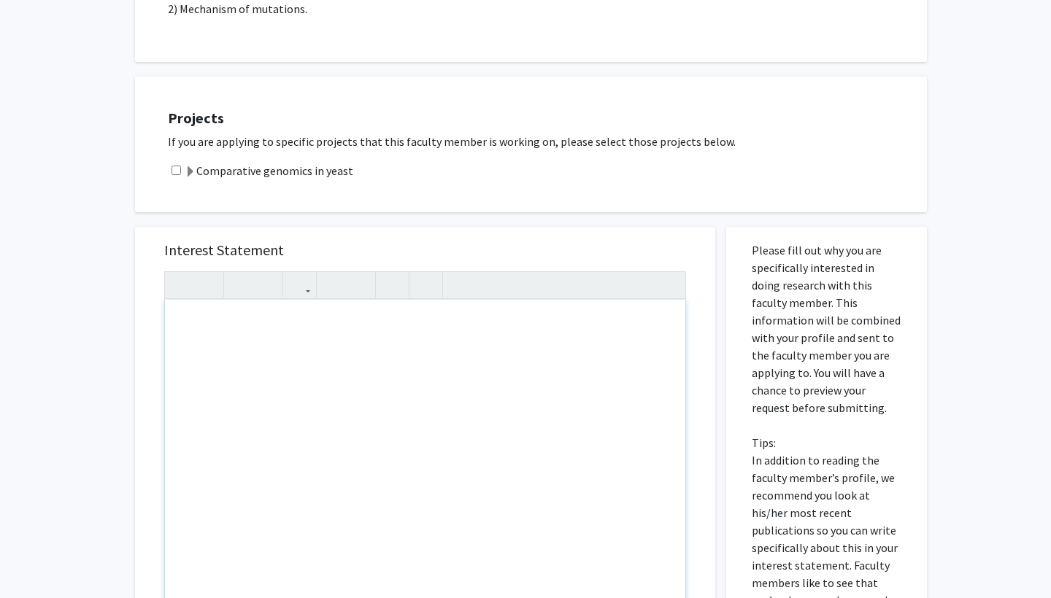
scroll to position [512, 0]
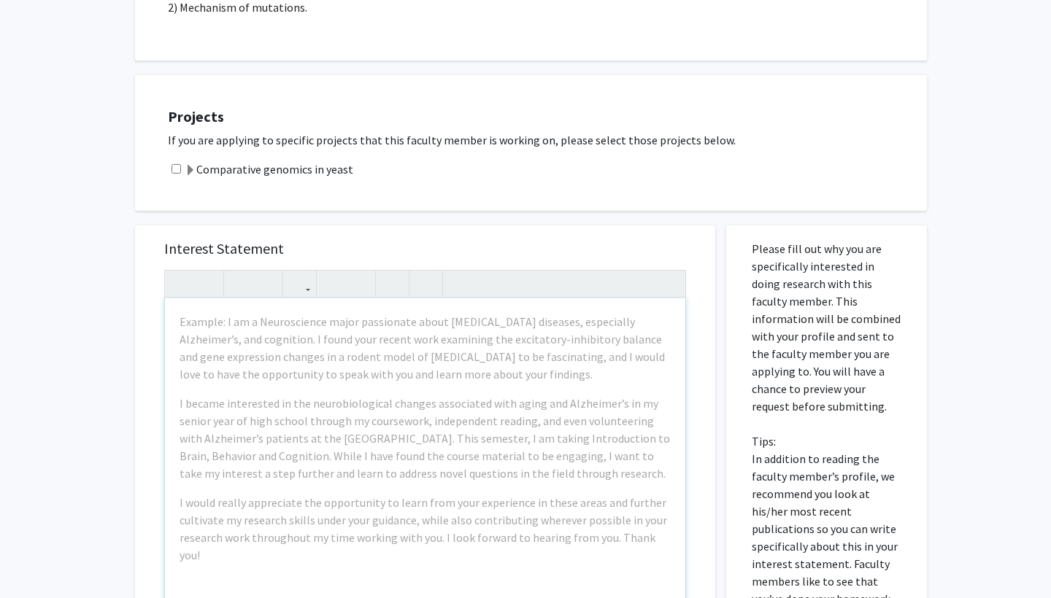
click at [191, 171] on span at bounding box center [191, 171] width 12 height 12
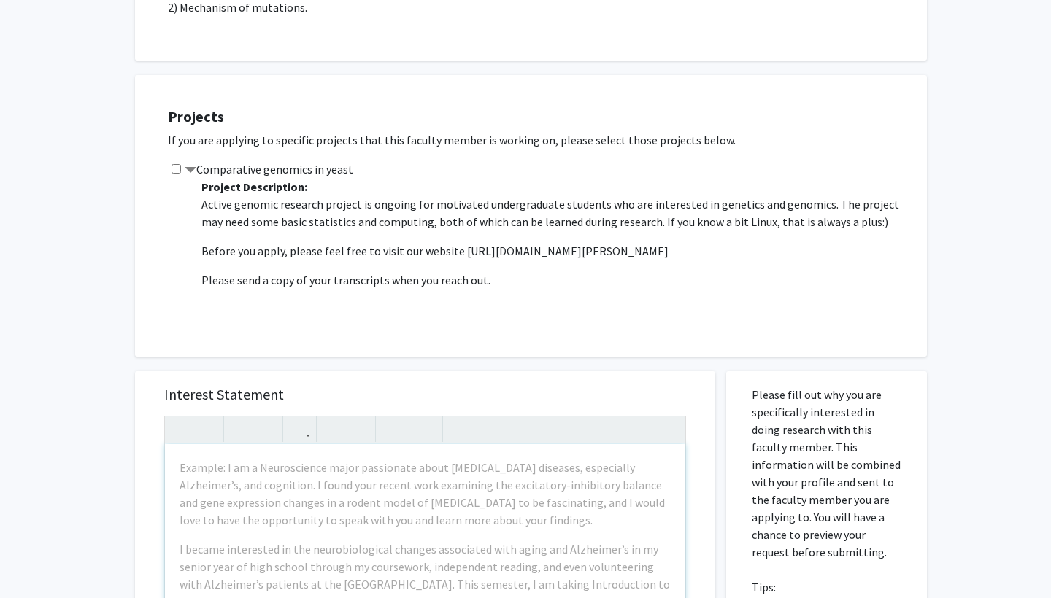
click at [190, 172] on span at bounding box center [191, 171] width 12 height 12
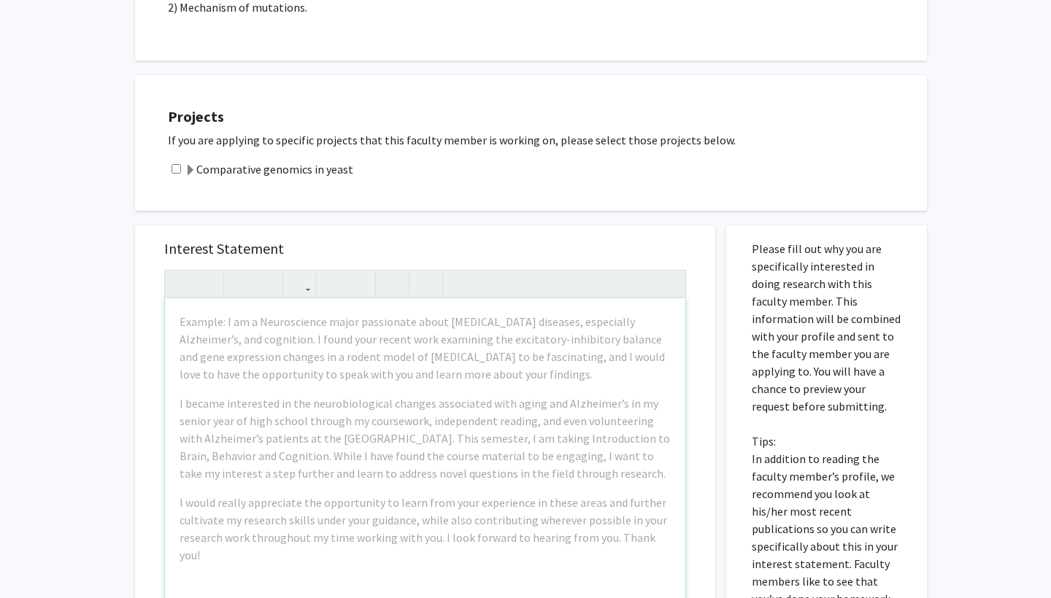
click at [176, 174] on input "checkbox" at bounding box center [175, 168] width 9 height 9
checkbox input "true"
click at [188, 174] on span at bounding box center [191, 171] width 12 height 12
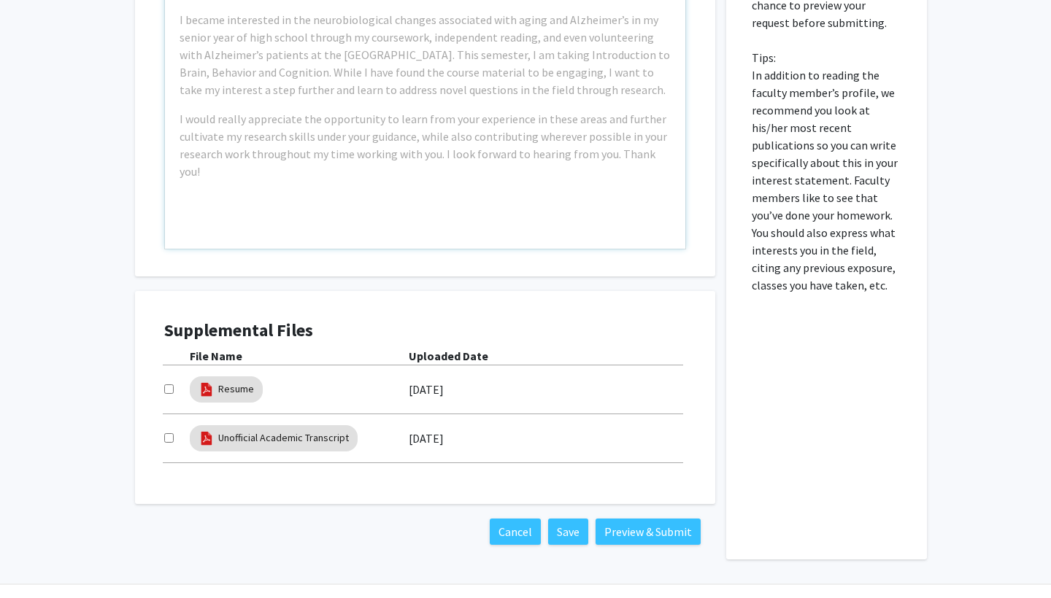
scroll to position [1039, 0]
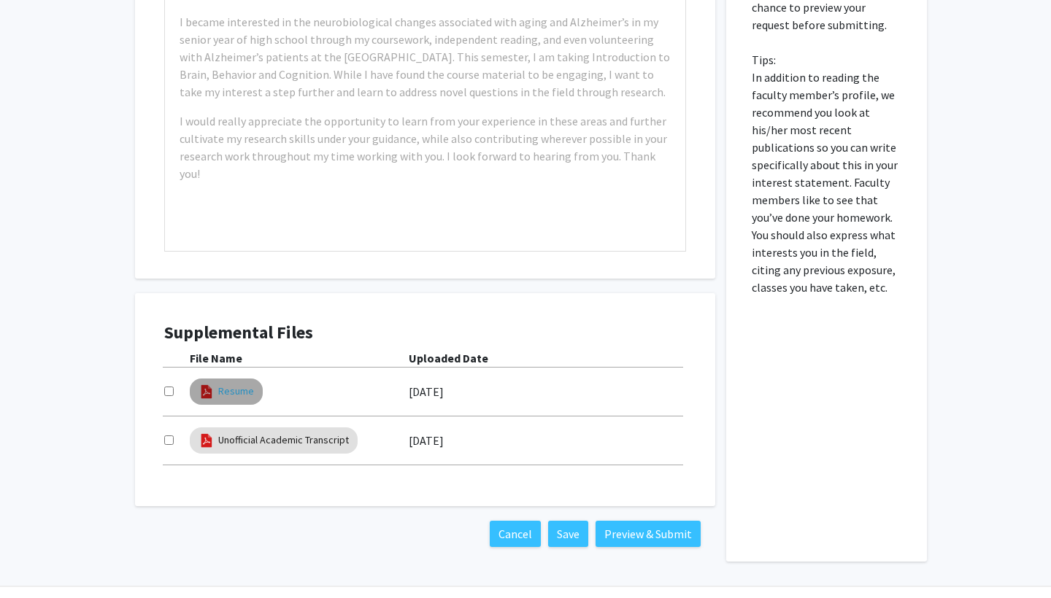
click at [230, 389] on link "Resume" at bounding box center [236, 391] width 36 height 15
select select "custom"
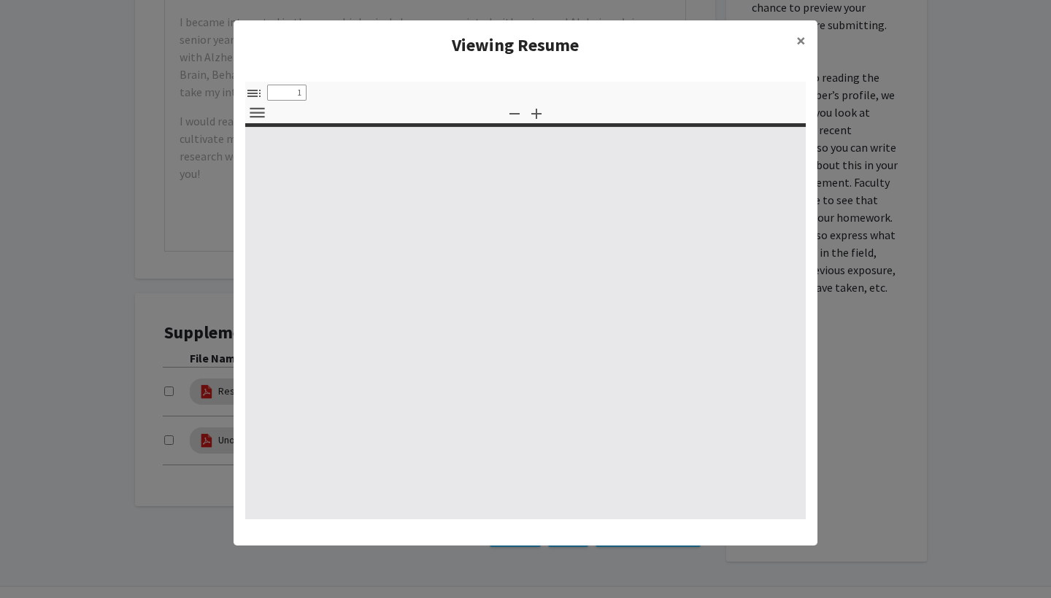
type input "0"
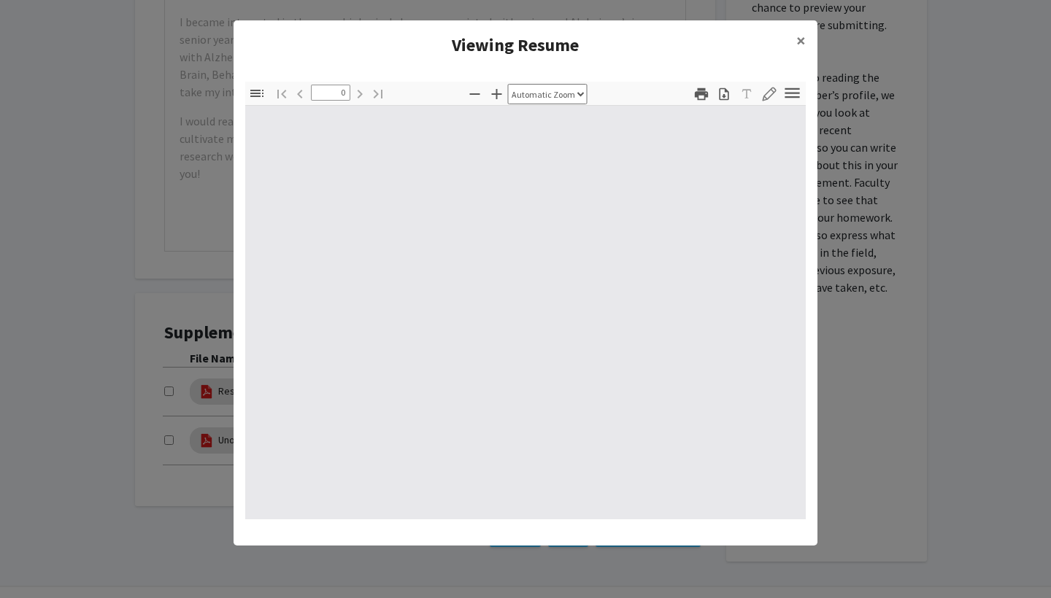
select select "custom"
type input "1"
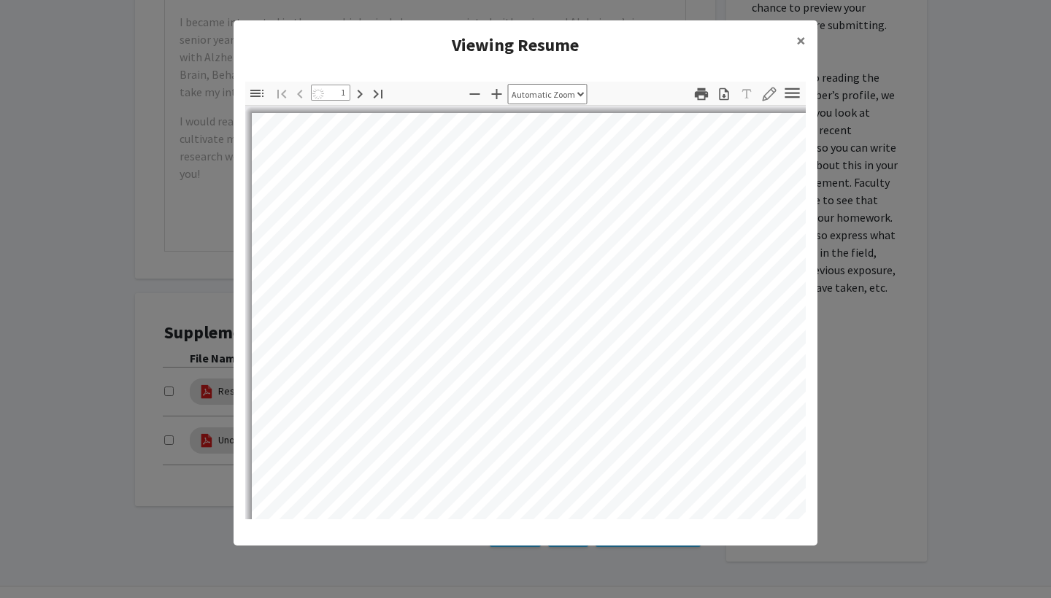
select select "auto"
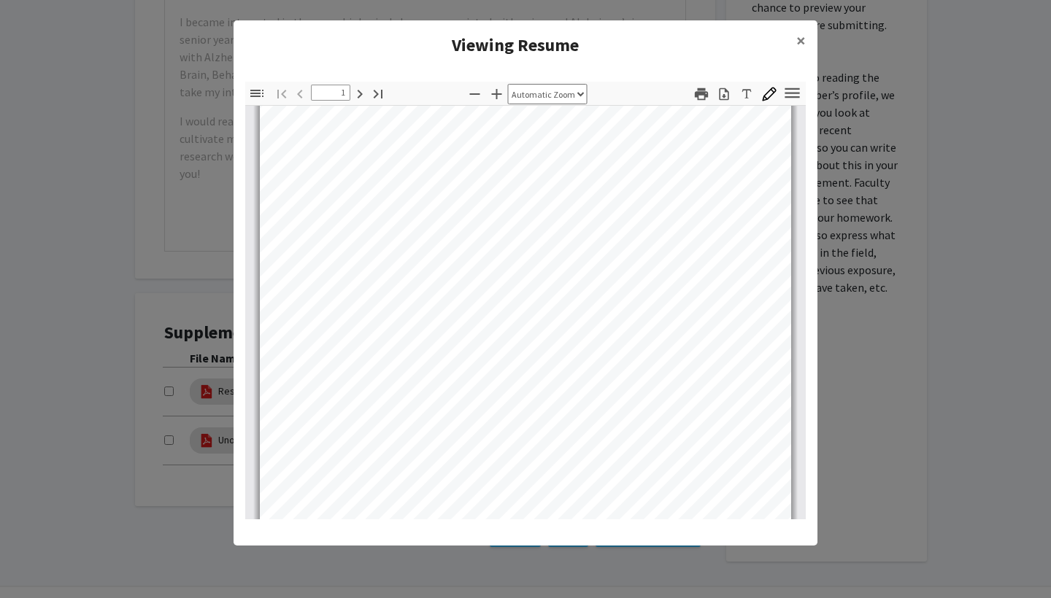
scroll to position [69, 0]
click at [802, 39] on span "×" at bounding box center [800, 40] width 9 height 23
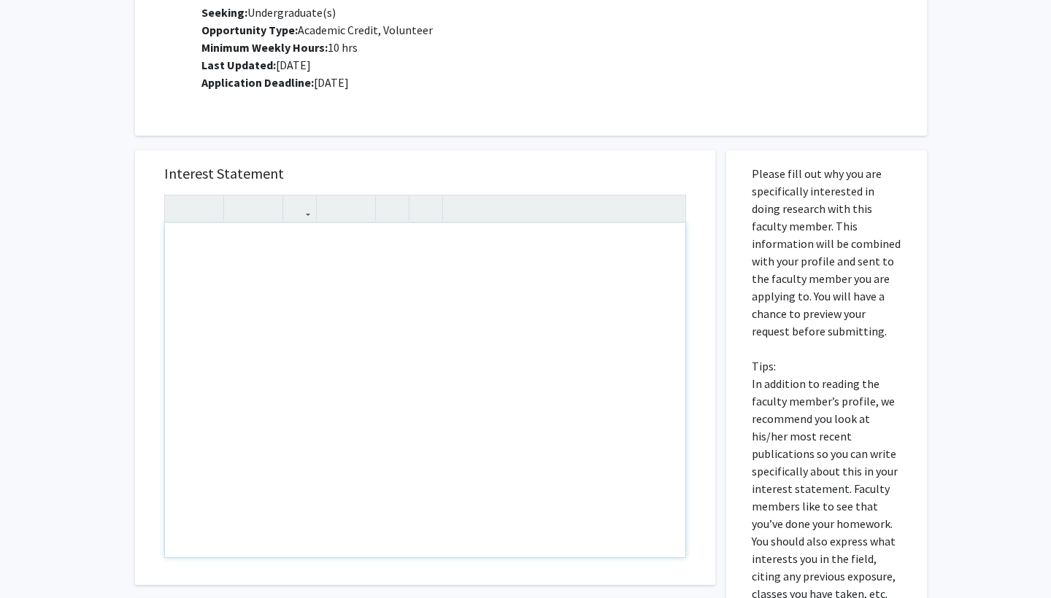
scroll to position [730, 0]
